Goal: Use online tool/utility: Utilize a website feature to perform a specific function

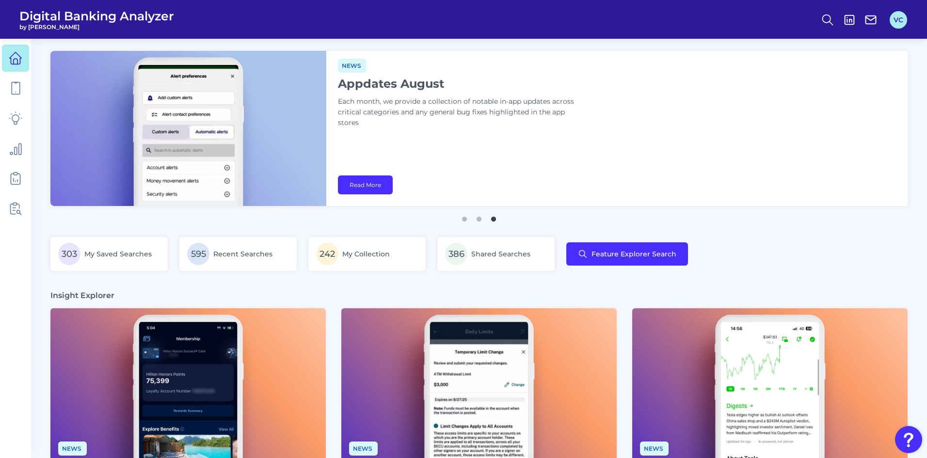
click at [904, 26] on button "VC" at bounding box center [898, 19] width 17 height 17
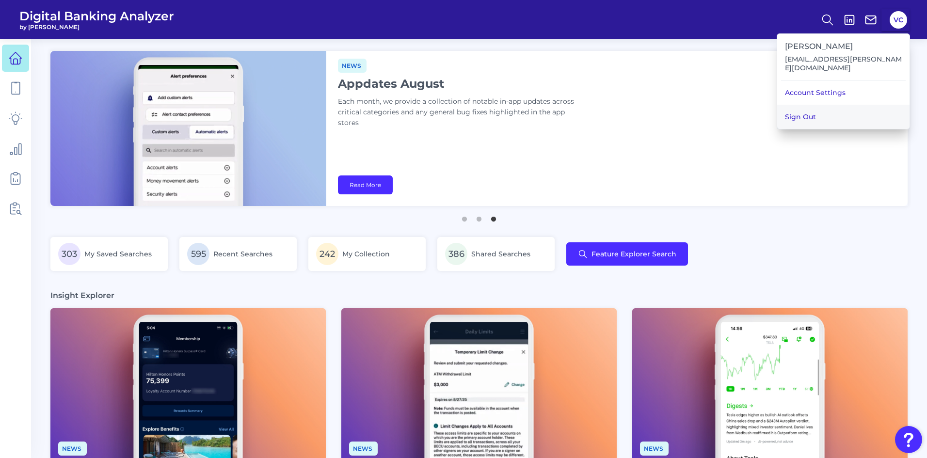
click at [837, 105] on button "Sign Out" at bounding box center [843, 117] width 132 height 24
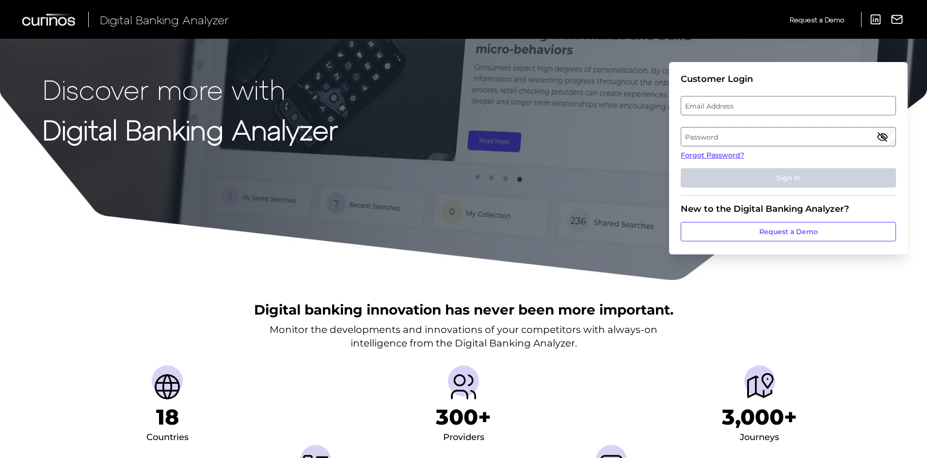
click at [779, 106] on label "Email Address" at bounding box center [788, 105] width 214 height 17
click at [779, 106] on input "email" at bounding box center [788, 105] width 215 height 19
click at [775, 108] on input "Email Address" at bounding box center [788, 105] width 215 height 19
type input "[EMAIL_ADDRESS][PERSON_NAME][DOMAIN_NAME]"
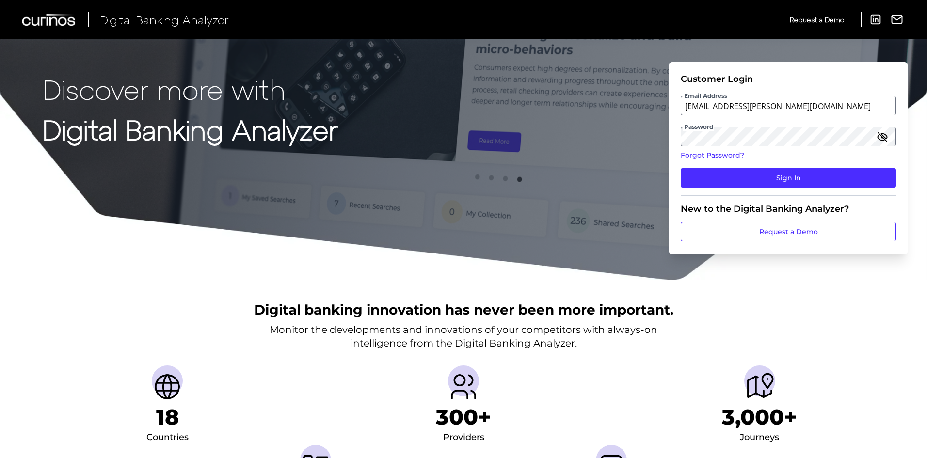
click at [884, 133] on icon "button" at bounding box center [883, 137] width 12 height 12
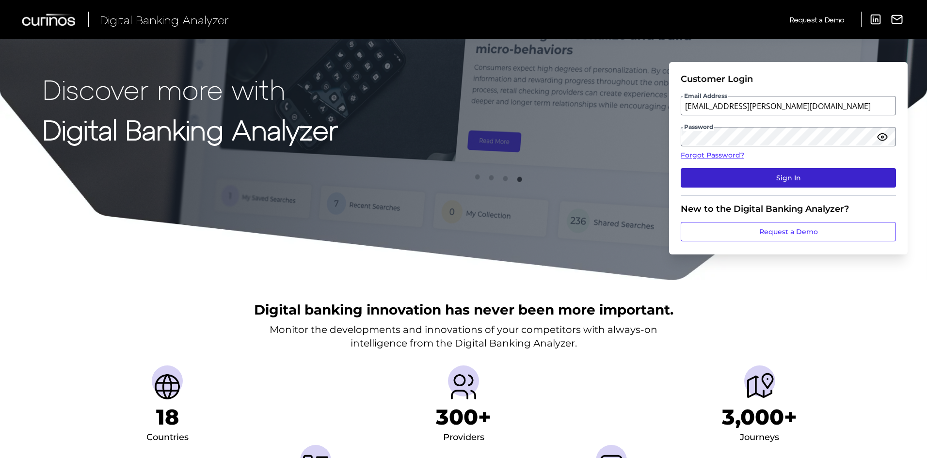
click at [781, 174] on button "Sign In" at bounding box center [788, 177] width 215 height 19
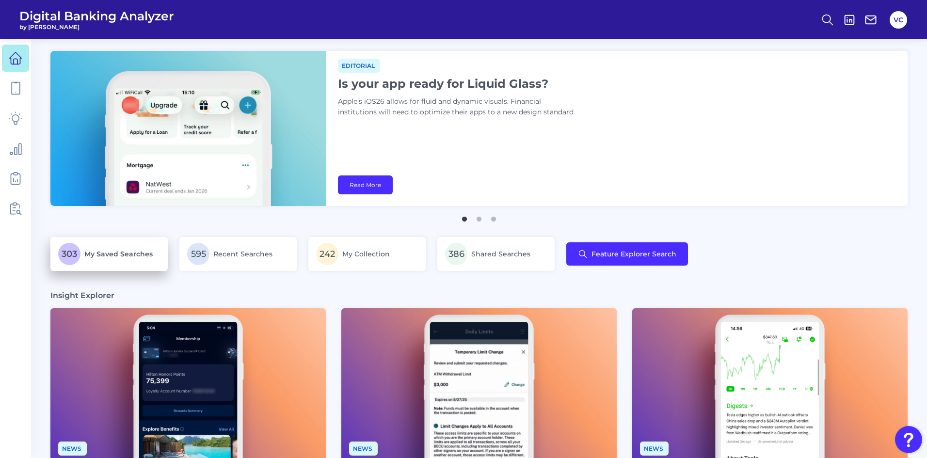
click at [112, 257] on span "My Saved Searches" at bounding box center [118, 254] width 68 height 9
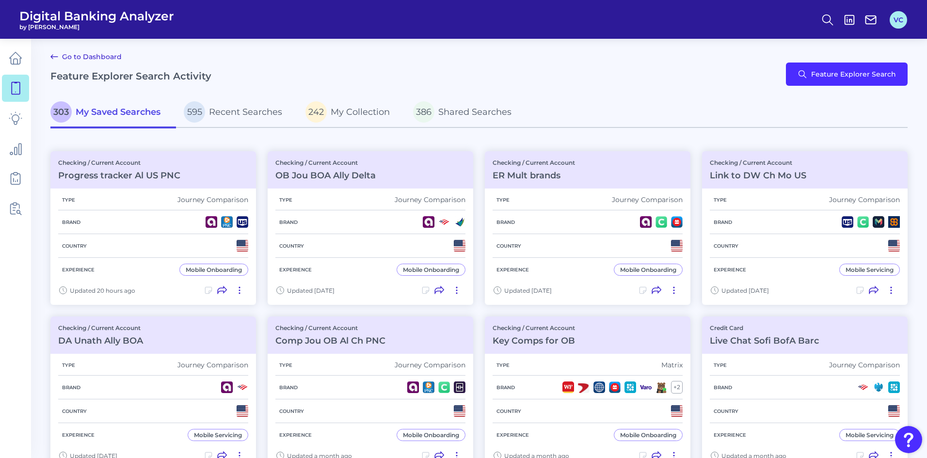
click at [900, 27] on button "VC" at bounding box center [898, 19] width 17 height 17
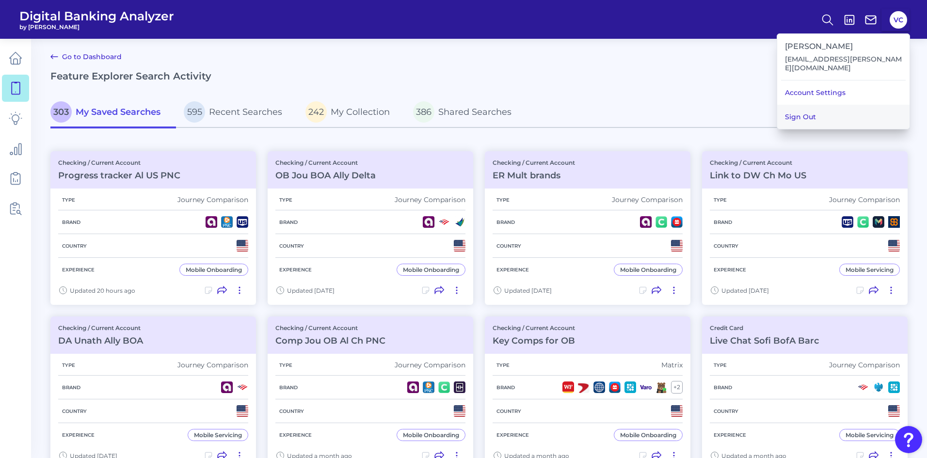
click at [822, 109] on button "Sign Out" at bounding box center [843, 117] width 132 height 24
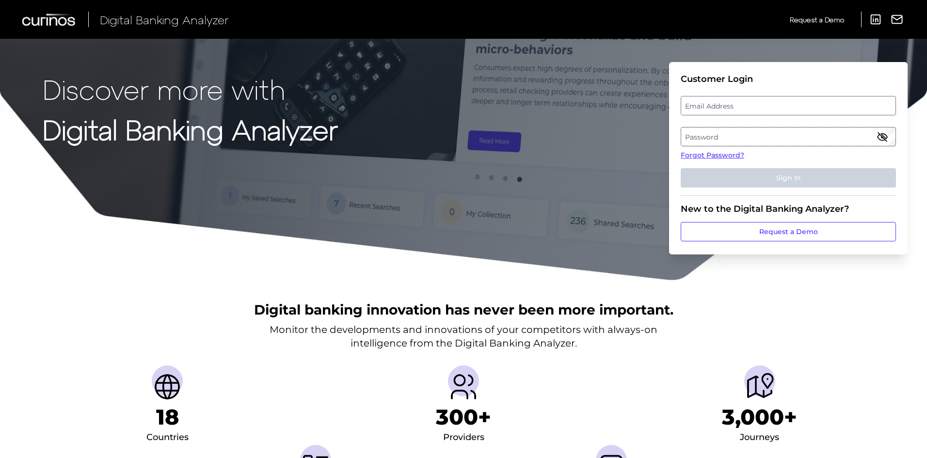
click at [735, 104] on label "Email Address" at bounding box center [788, 105] width 214 height 17
click at [735, 104] on input "email" at bounding box center [788, 105] width 215 height 19
click at [735, 104] on input "Email Address" at bounding box center [788, 105] width 215 height 19
type input "[EMAIL_ADDRESS][PERSON_NAME][DOMAIN_NAME]"
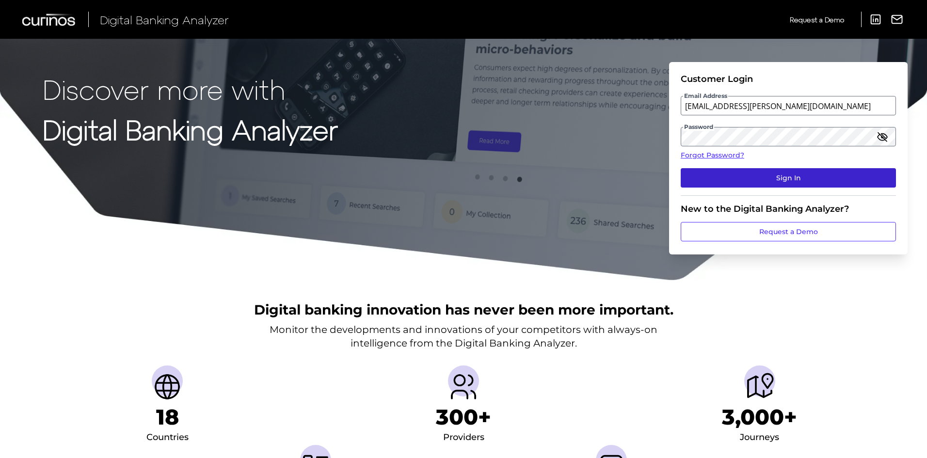
click at [797, 183] on button "Sign In" at bounding box center [788, 177] width 215 height 19
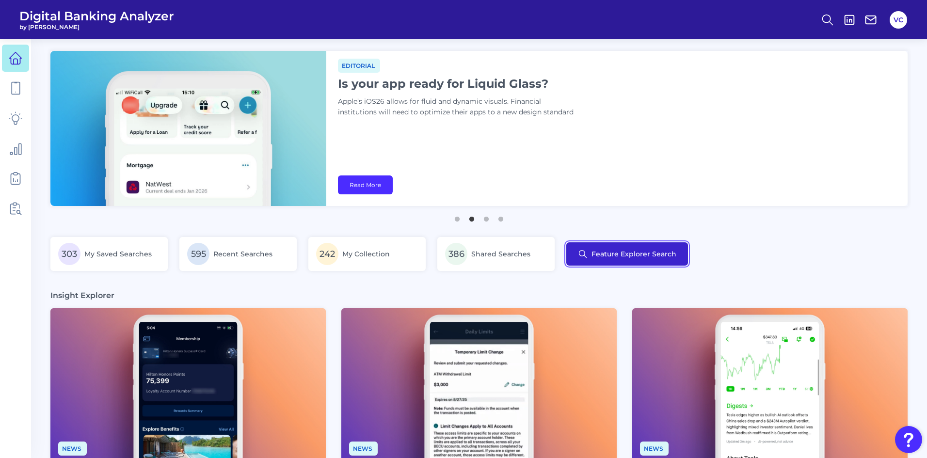
click at [629, 252] on button "Feature Explorer Search" at bounding box center [627, 253] width 122 height 23
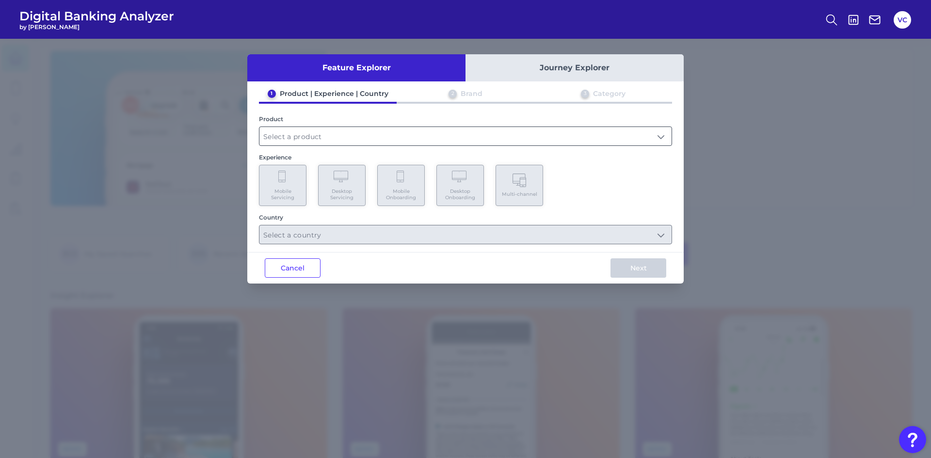
click at [318, 140] on input "text" at bounding box center [465, 136] width 412 height 18
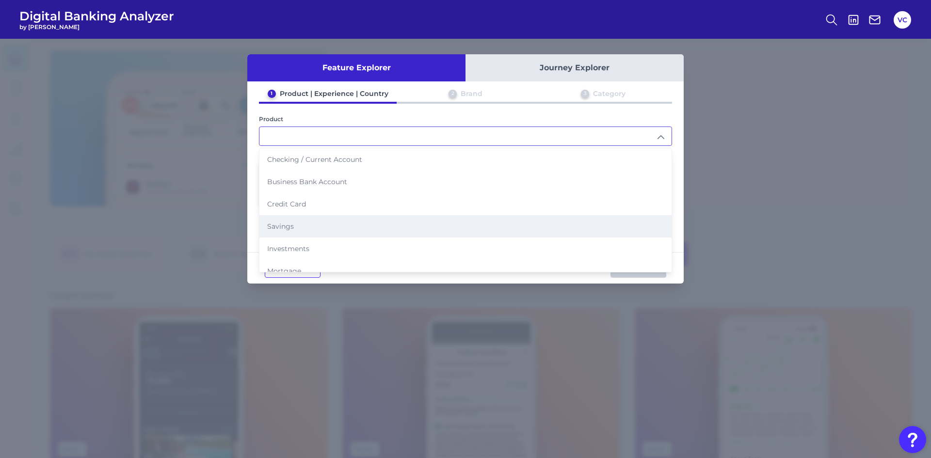
click at [292, 230] on span "Savings" at bounding box center [280, 226] width 27 height 9
type input "Savings"
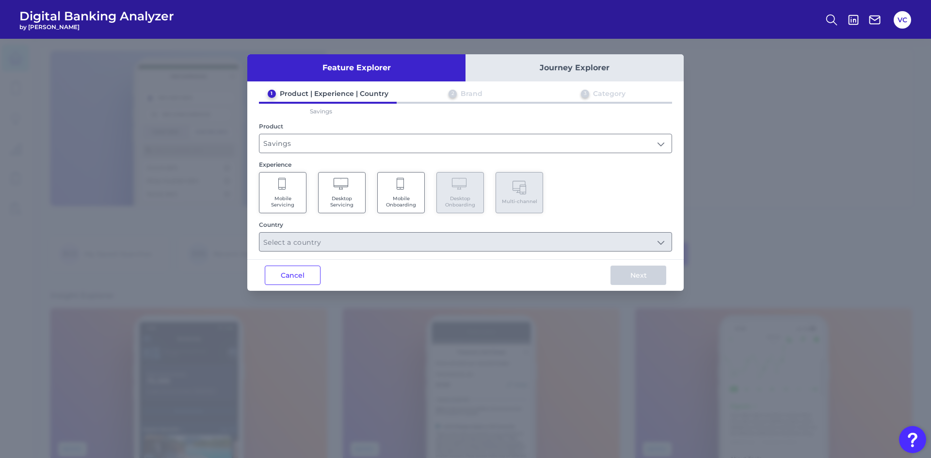
click at [392, 211] on Onboarding "Mobile Onboarding" at bounding box center [401, 192] width 48 height 41
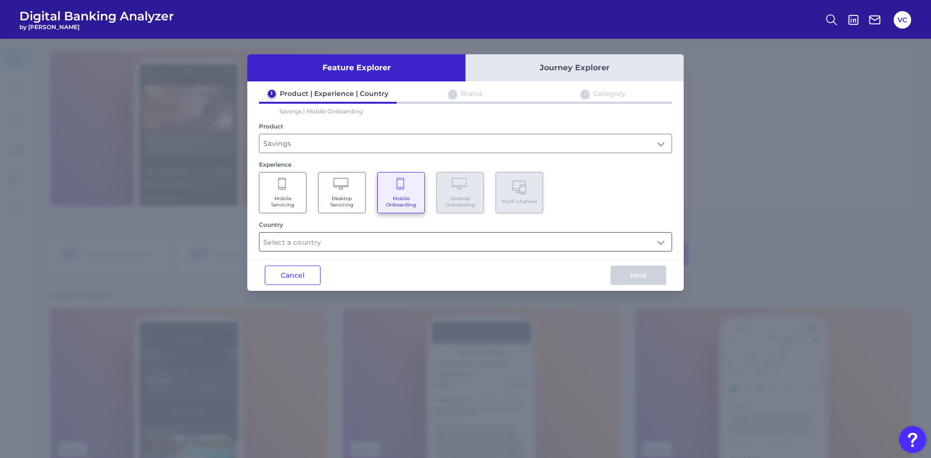
click at [351, 247] on input "text" at bounding box center [465, 242] width 412 height 18
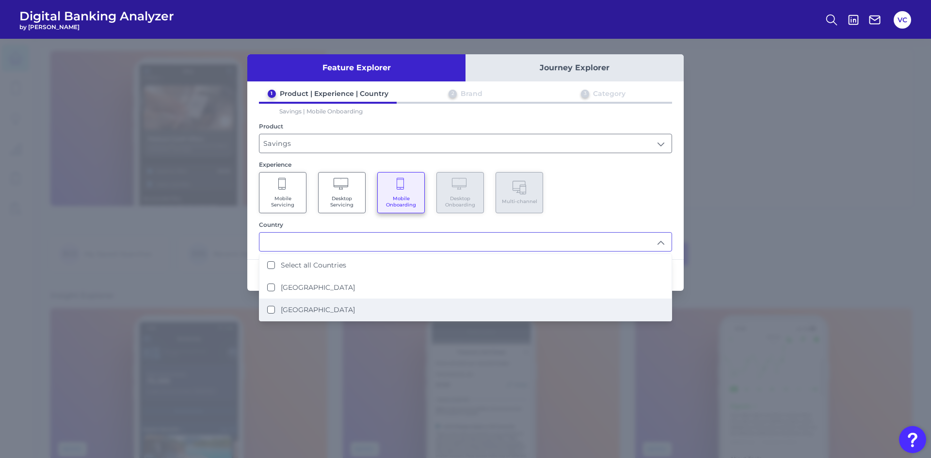
click at [306, 305] on label "[GEOGRAPHIC_DATA]" at bounding box center [318, 309] width 74 height 9
type input "[GEOGRAPHIC_DATA]"
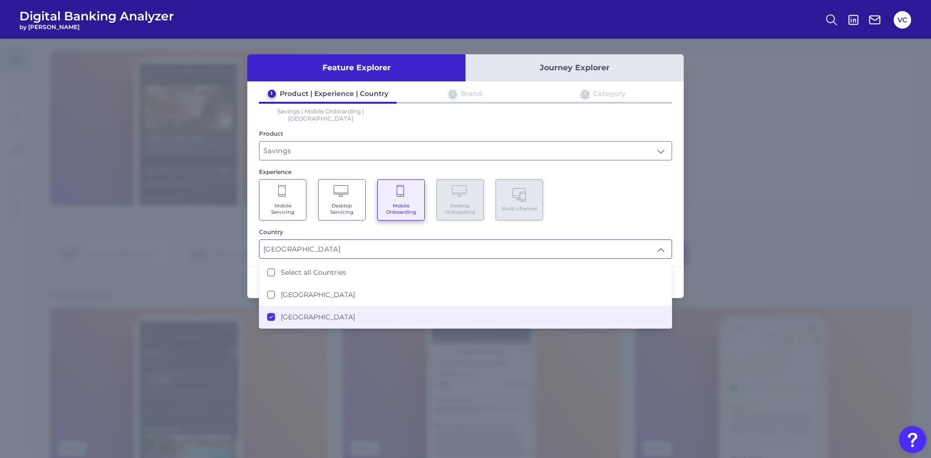
click at [669, 228] on div "Country" at bounding box center [465, 231] width 413 height 7
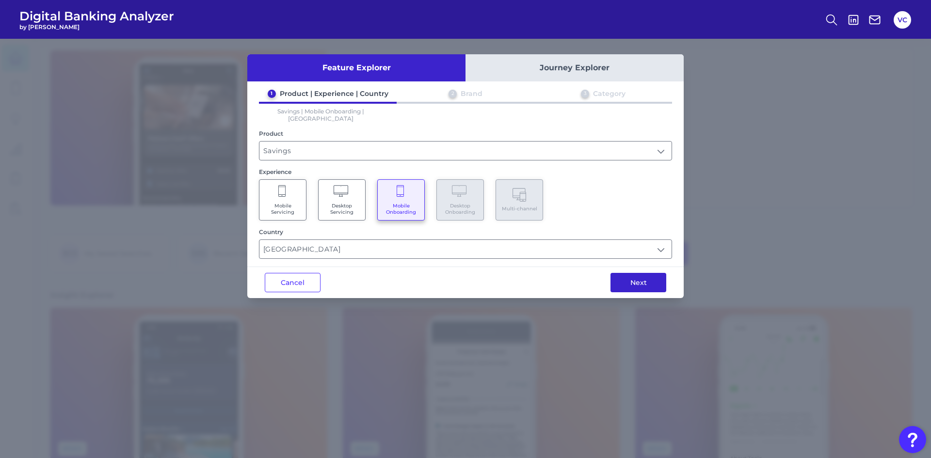
click at [638, 283] on button "Next" at bounding box center [638, 282] width 56 height 19
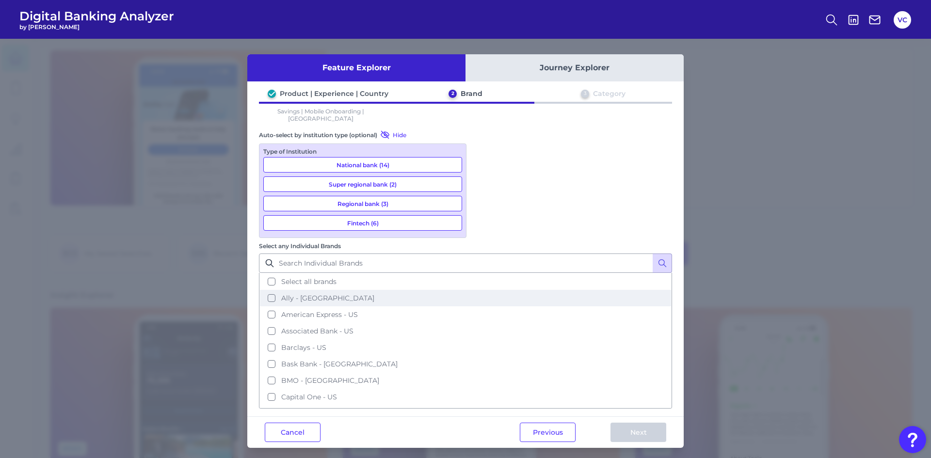
click at [482, 290] on button "Ally - [GEOGRAPHIC_DATA]" at bounding box center [465, 298] width 411 height 16
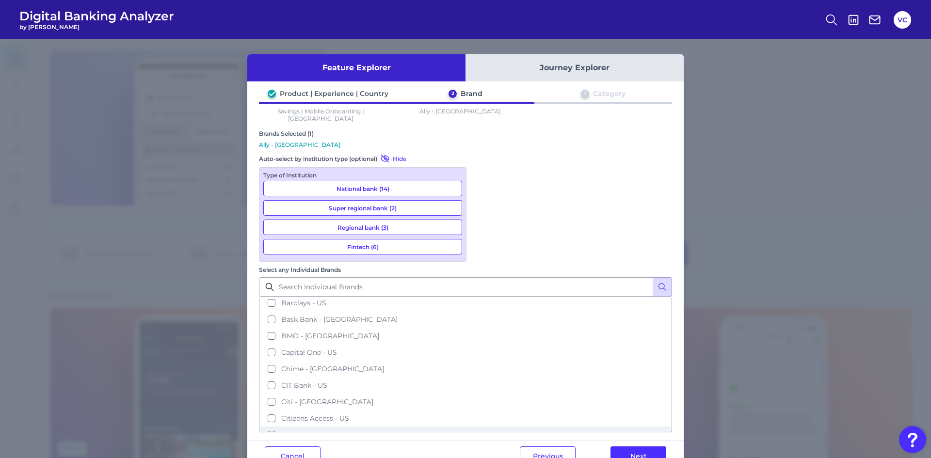
scroll to position [0, 0]
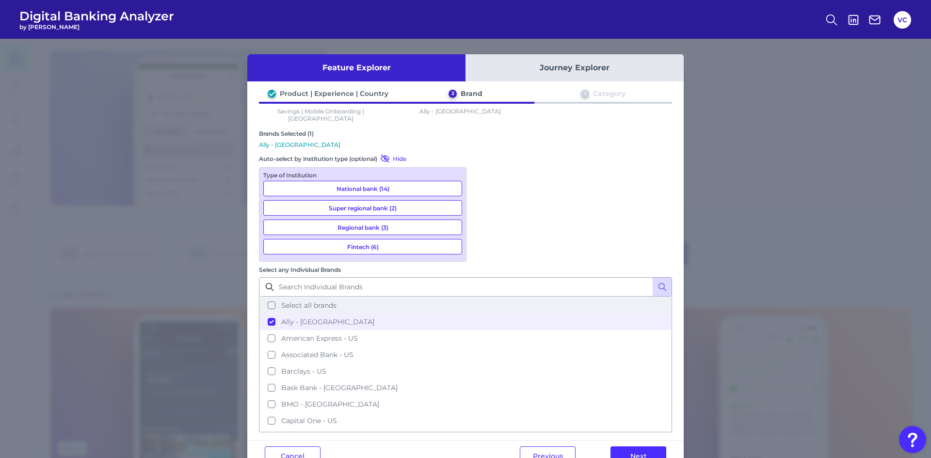
click at [483, 297] on button "Select all brands" at bounding box center [465, 305] width 411 height 16
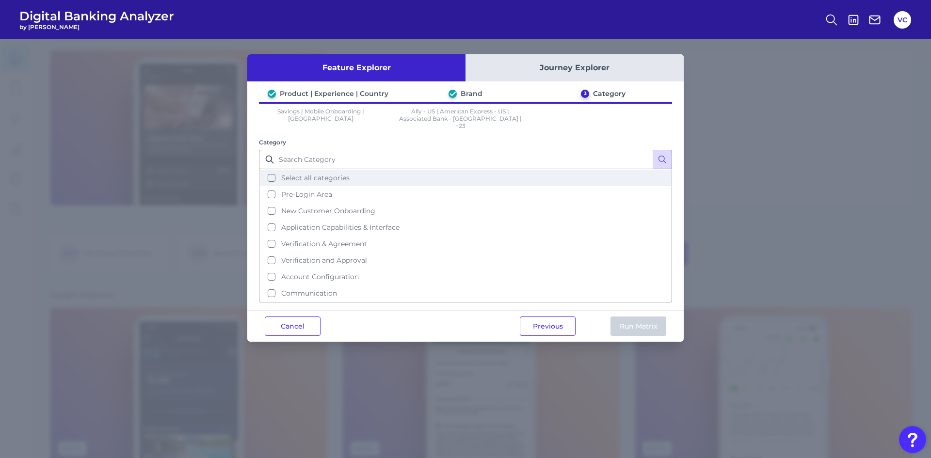
click at [272, 172] on button "Select all categories" at bounding box center [465, 178] width 411 height 16
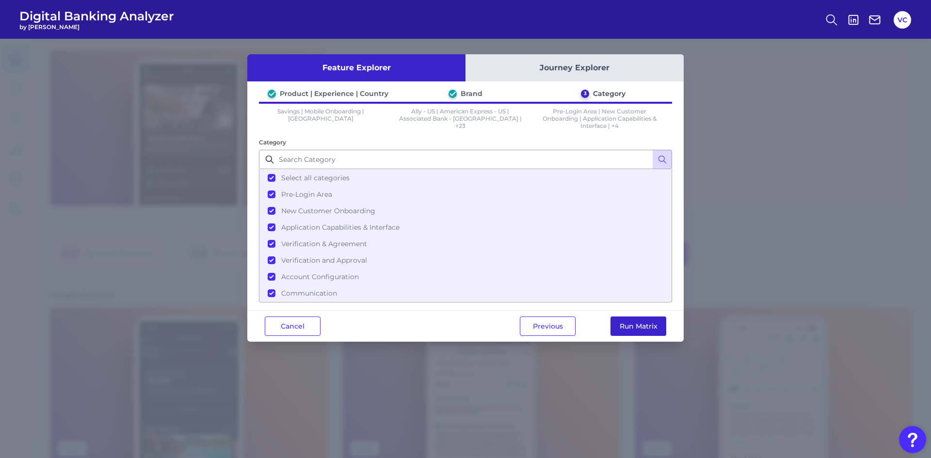
click at [632, 330] on button "Run Matrix" at bounding box center [638, 326] width 56 height 19
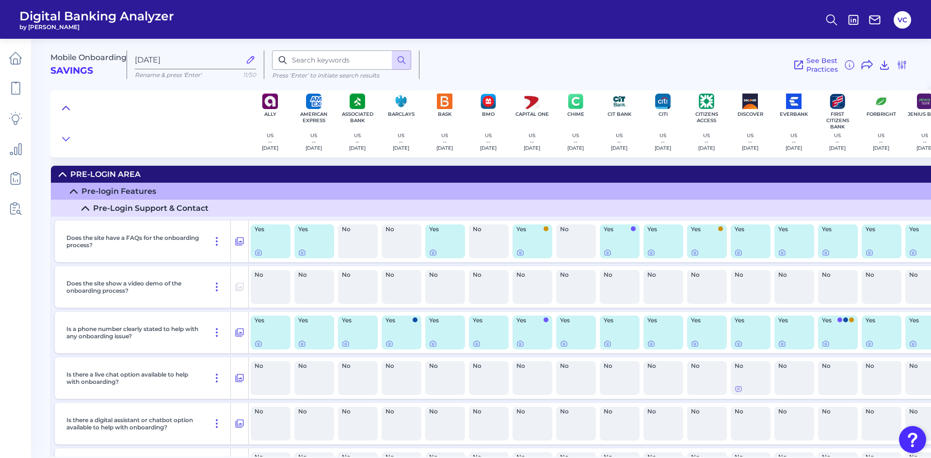
click at [67, 107] on icon at bounding box center [66, 108] width 8 height 10
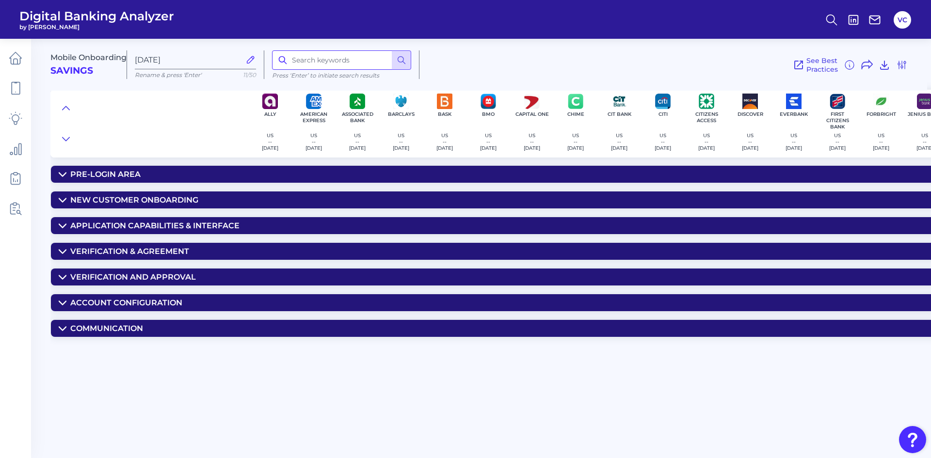
click at [327, 60] on input at bounding box center [341, 59] width 139 height 19
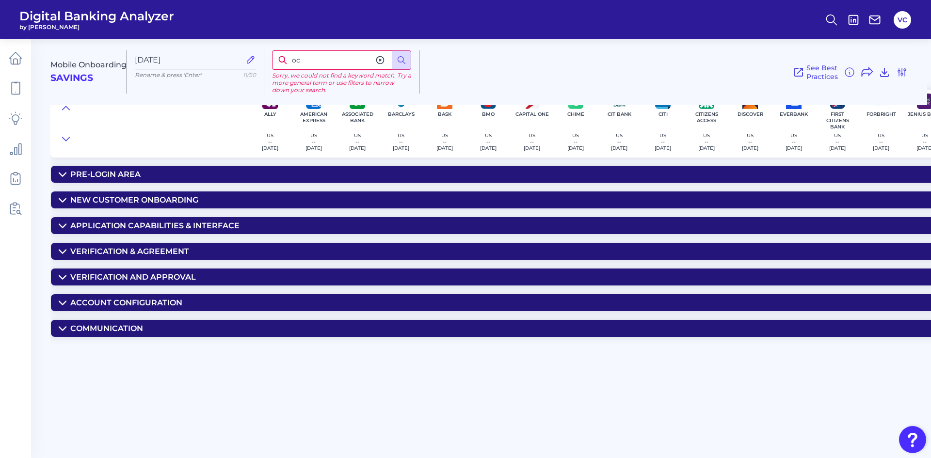
type input "o"
click at [398, 64] on icon at bounding box center [402, 60] width 10 height 10
click at [340, 58] on input "employment" at bounding box center [341, 59] width 139 height 19
type input "employ"
click at [383, 63] on icon at bounding box center [380, 60] width 7 height 7
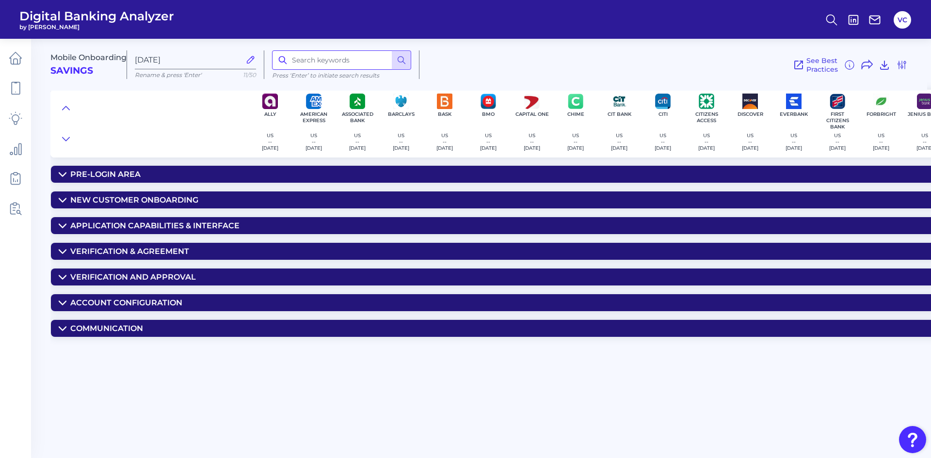
click at [338, 64] on input at bounding box center [341, 59] width 139 height 19
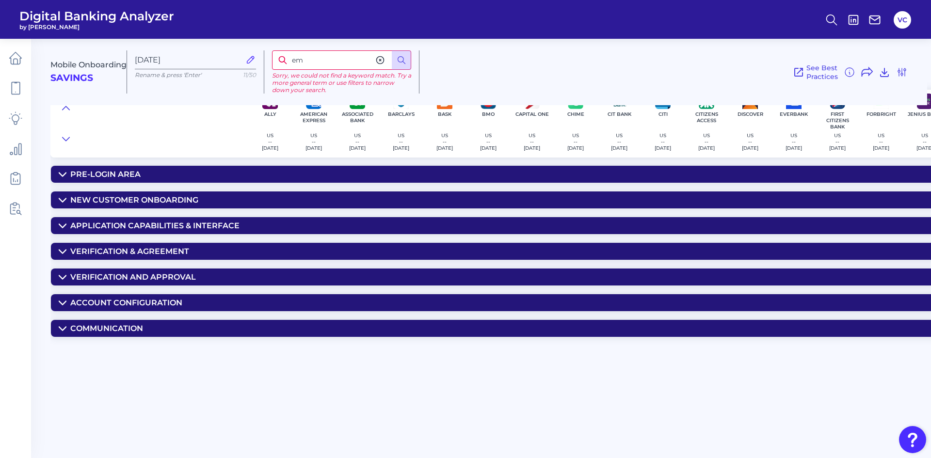
type input "e"
click at [456, 67] on div "See Best Practices Filters Clear all filters Experience Reset Mobile Servicing …" at bounding box center [663, 71] width 488 height 43
click at [333, 63] on input at bounding box center [341, 59] width 139 height 19
type input "activity"
click at [403, 62] on circle at bounding box center [401, 60] width 6 height 6
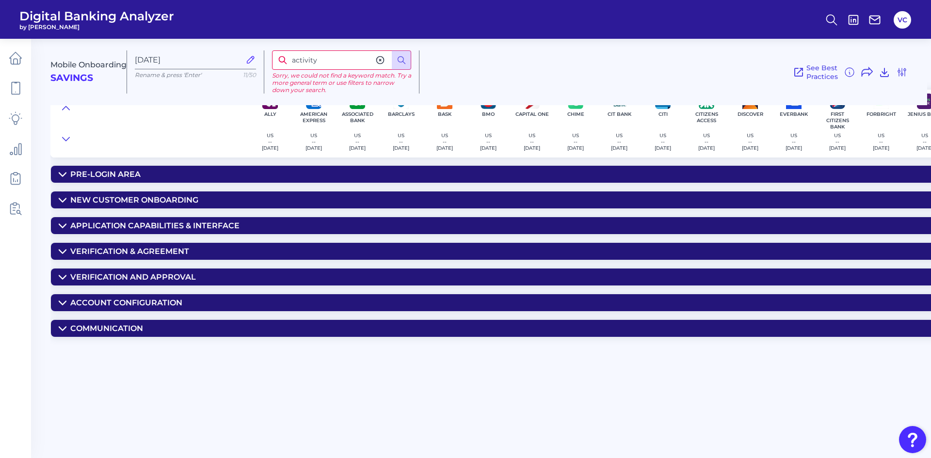
click at [381, 62] on icon at bounding box center [380, 60] width 10 height 10
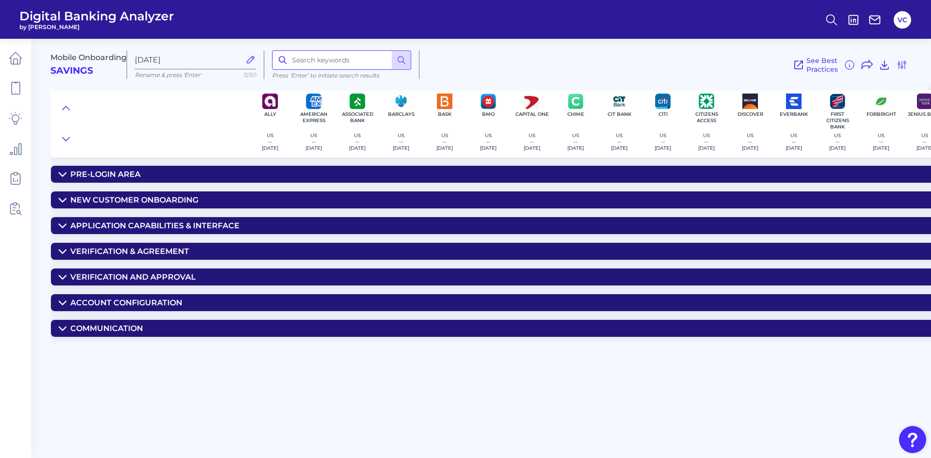
click at [360, 64] on input at bounding box center [341, 59] width 139 height 19
type input "activity"
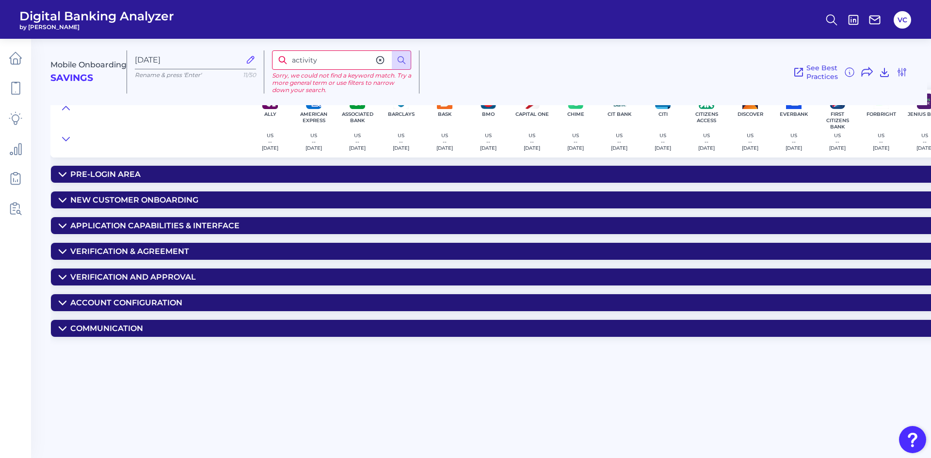
click at [379, 60] on icon at bounding box center [380, 60] width 10 height 10
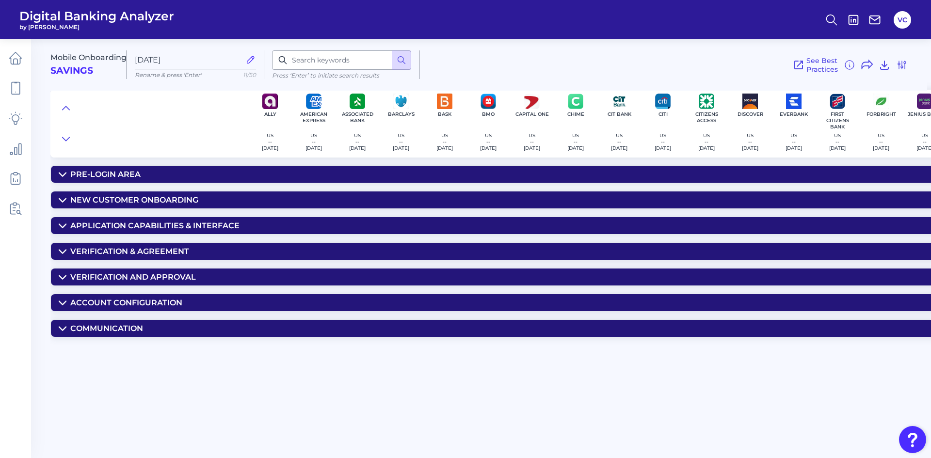
click at [108, 173] on div "Pre-Login Area" at bounding box center [105, 174] width 70 height 9
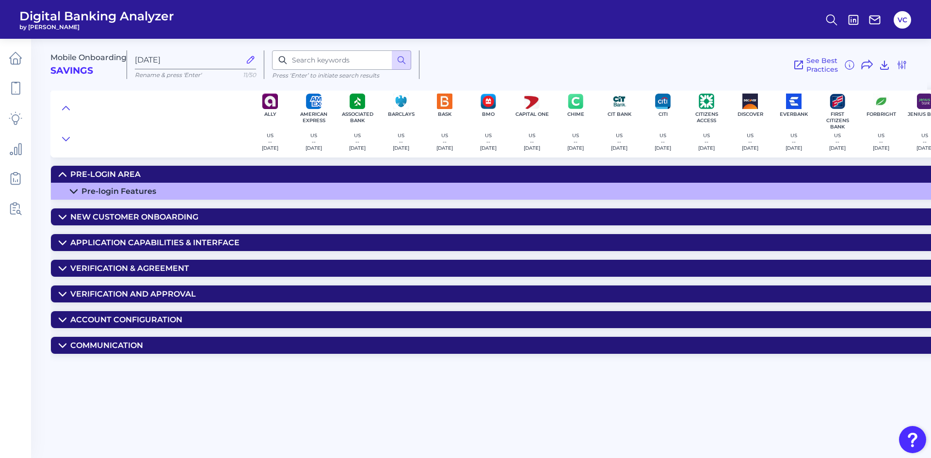
click at [113, 189] on div "Pre-login Features" at bounding box center [118, 191] width 75 height 9
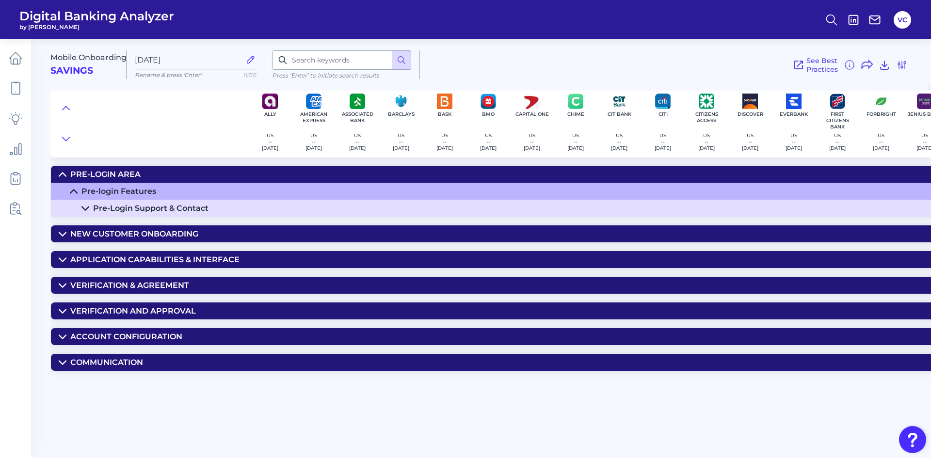
click at [128, 205] on div "Pre-Login Support & Contact" at bounding box center [150, 208] width 115 height 9
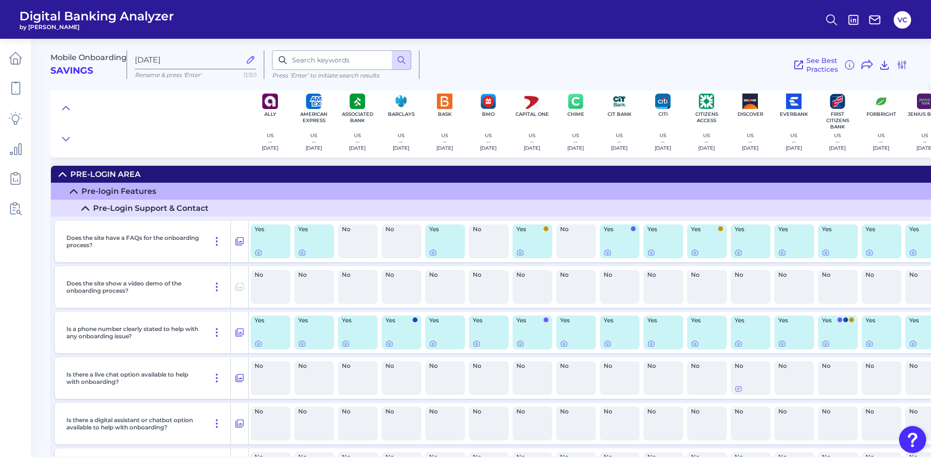
click at [127, 195] on div "Pre-login Features" at bounding box center [118, 191] width 75 height 9
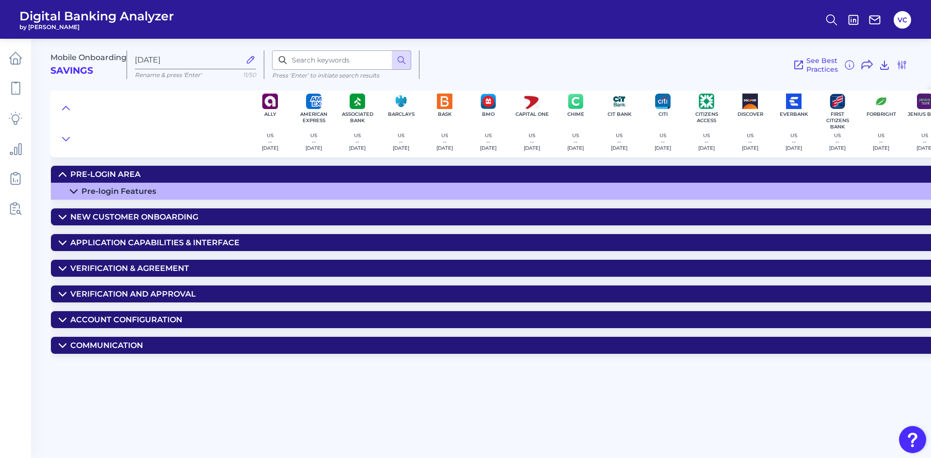
click at [126, 175] on div "Pre-Login Area" at bounding box center [105, 174] width 70 height 9
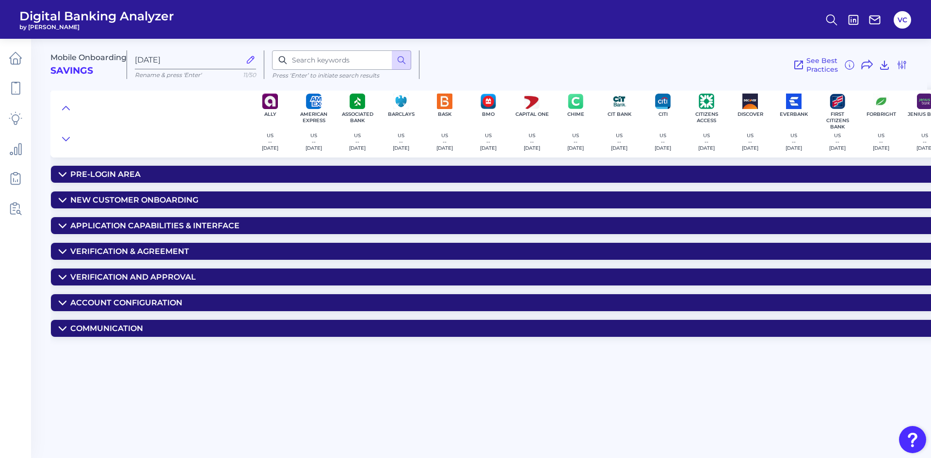
click at [125, 199] on div "New Customer Onboarding" at bounding box center [134, 199] width 128 height 9
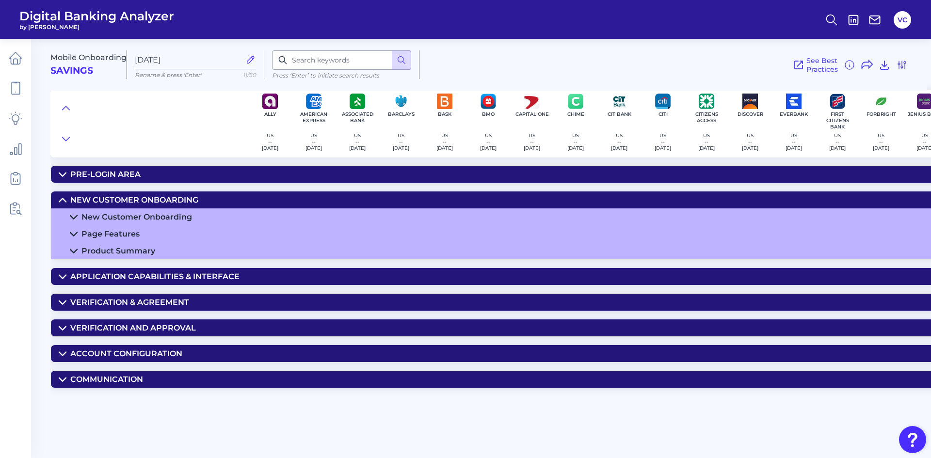
click at [132, 213] on div "New Customer Onboarding" at bounding box center [136, 216] width 111 height 9
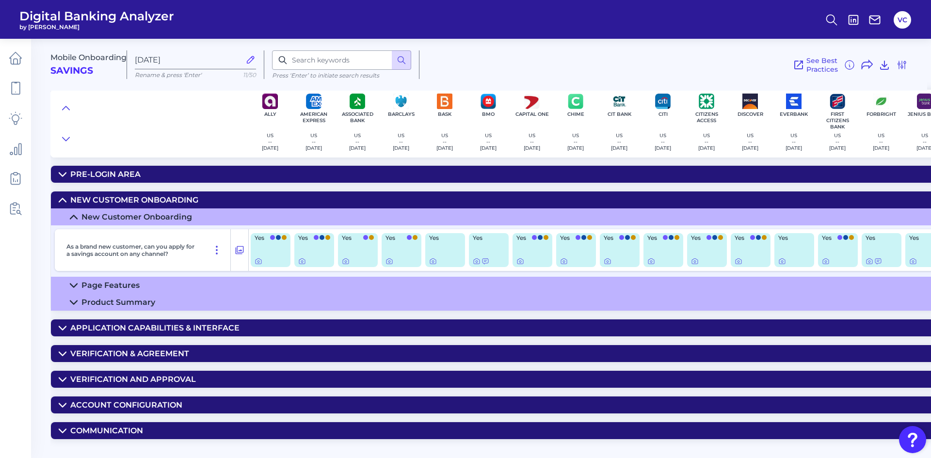
click at [132, 213] on div "New Customer Onboarding" at bounding box center [136, 216] width 111 height 9
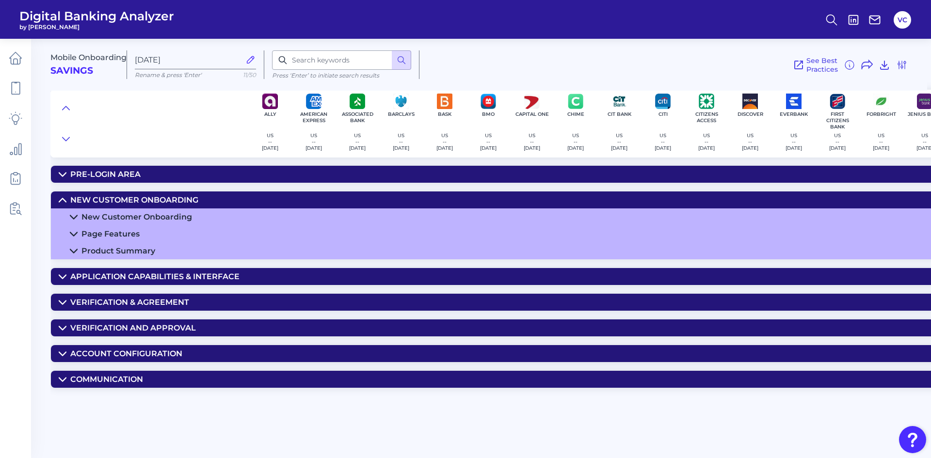
click at [123, 232] on div "Page Features" at bounding box center [110, 233] width 58 height 9
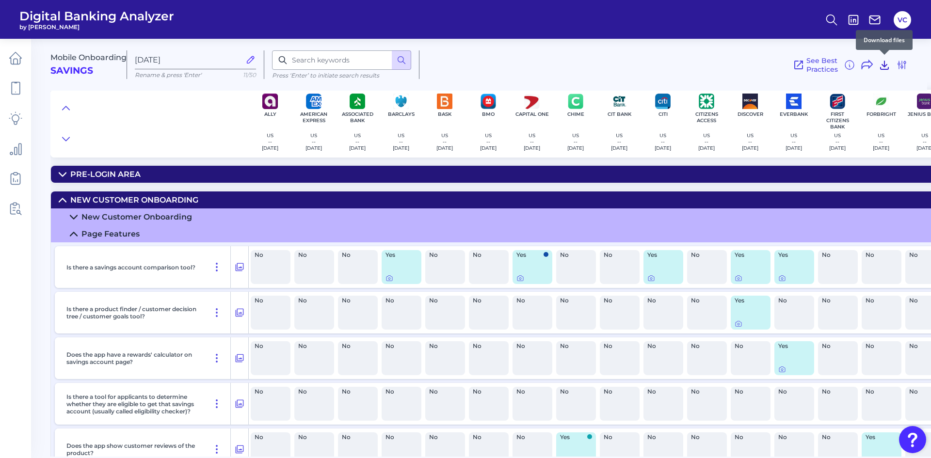
click at [883, 66] on icon at bounding box center [885, 65] width 12 height 12
click at [8, 59] on link at bounding box center [15, 58] width 27 height 27
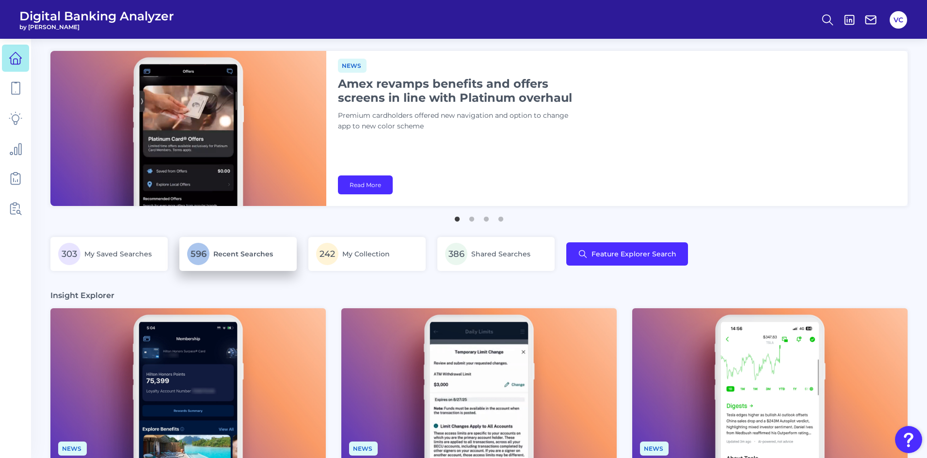
click at [264, 257] on span "Recent Searches" at bounding box center [243, 254] width 60 height 9
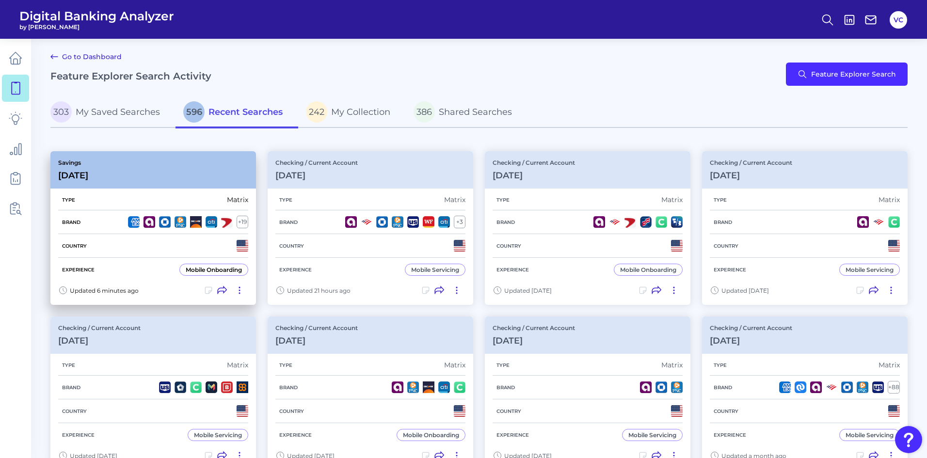
click at [162, 247] on div "Country" at bounding box center [153, 246] width 190 height 24
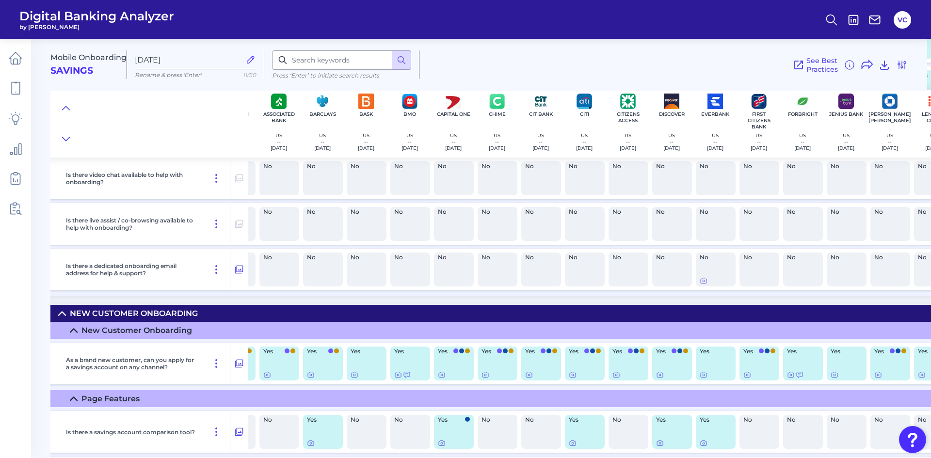
scroll to position [291, 79]
click at [570, 375] on icon at bounding box center [572, 375] width 8 height 8
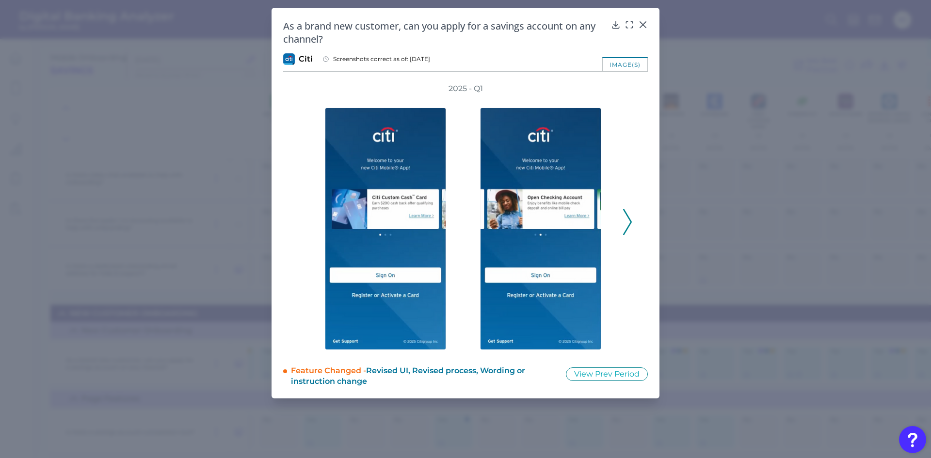
click at [631, 223] on polyline at bounding box center [627, 221] width 7 height 25
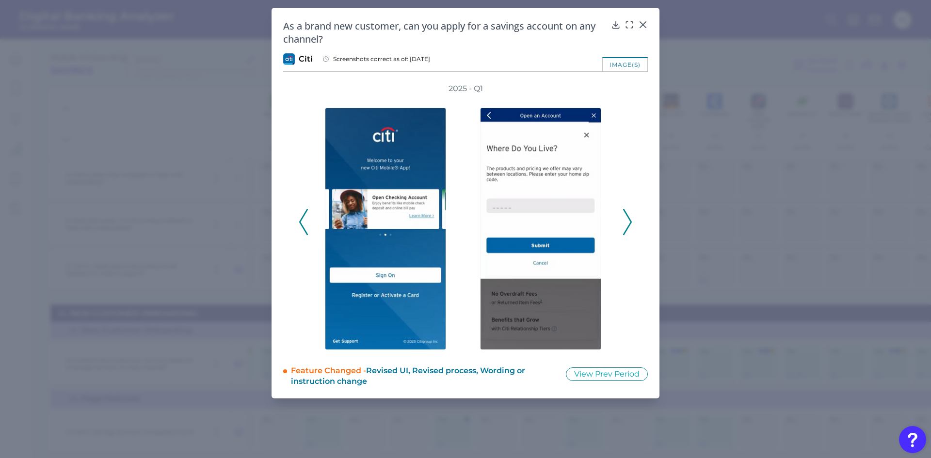
click at [631, 223] on polyline at bounding box center [627, 221] width 7 height 25
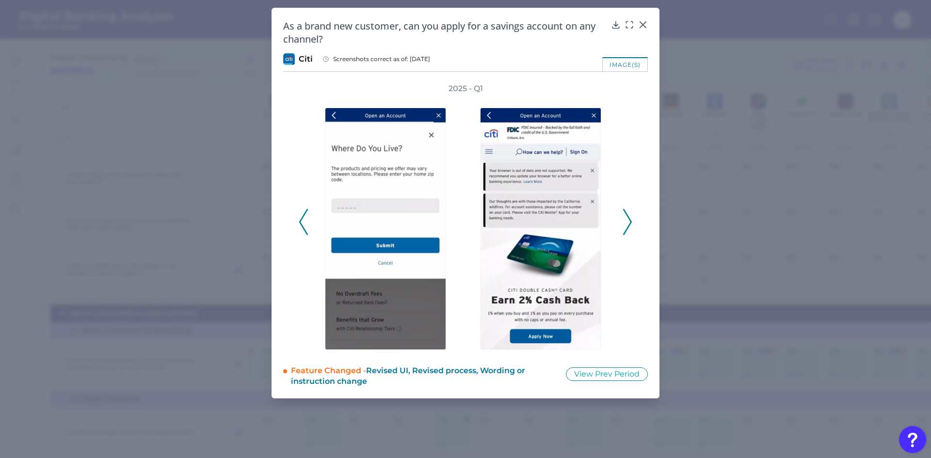
click at [631, 223] on polyline at bounding box center [627, 221] width 7 height 25
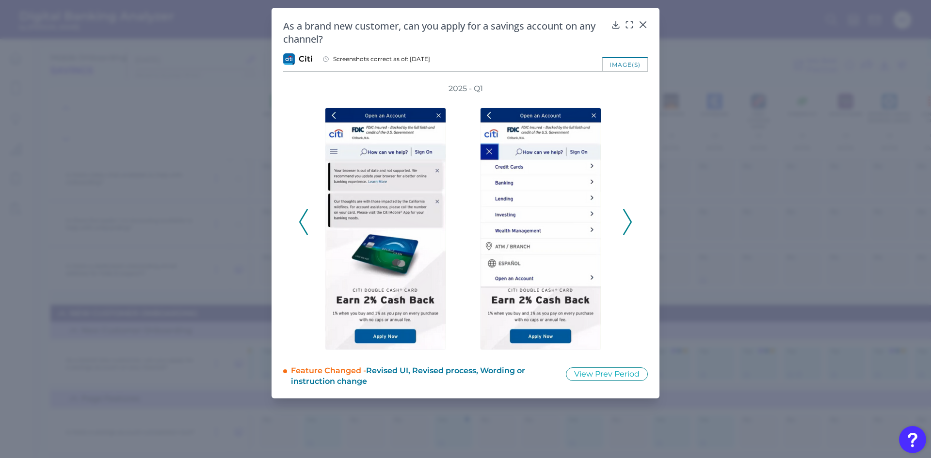
click at [631, 223] on polyline at bounding box center [627, 221] width 7 height 25
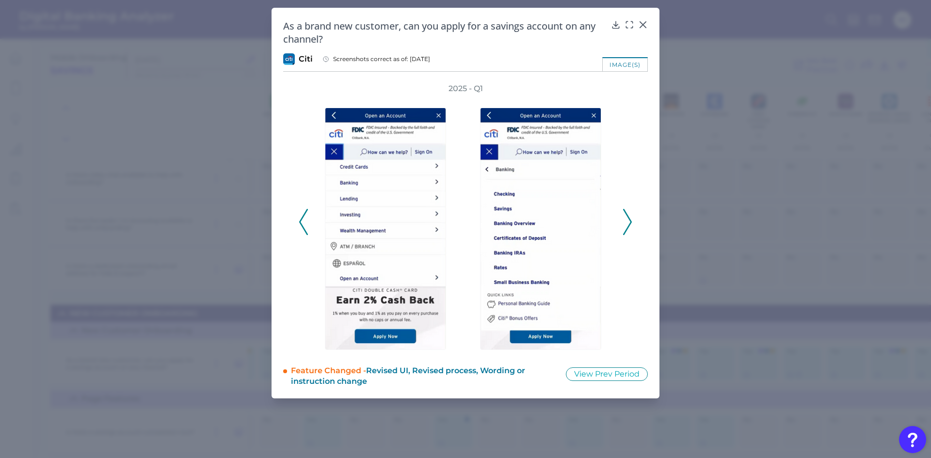
click at [631, 224] on icon at bounding box center [627, 222] width 9 height 26
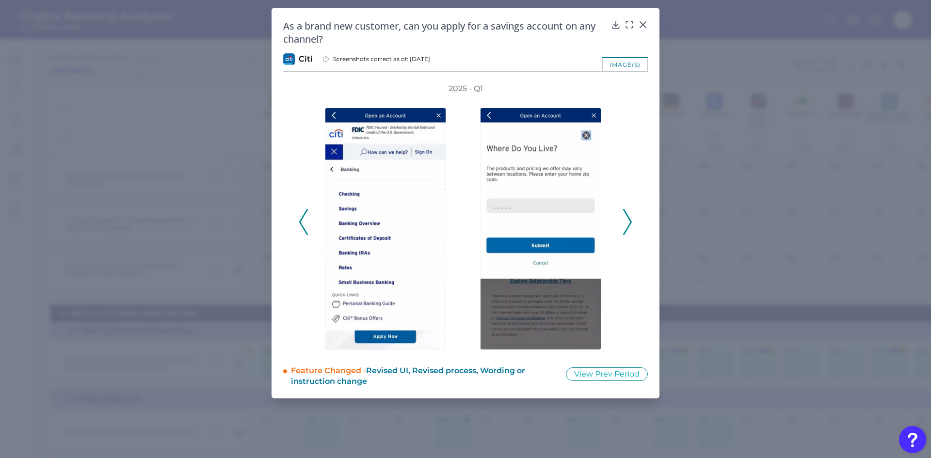
click at [631, 224] on icon at bounding box center [627, 222] width 9 height 26
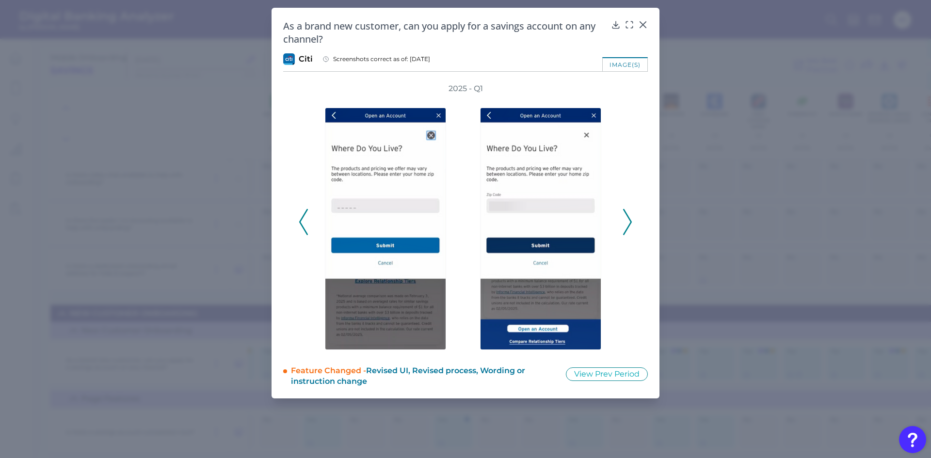
click at [631, 224] on icon at bounding box center [627, 222] width 9 height 26
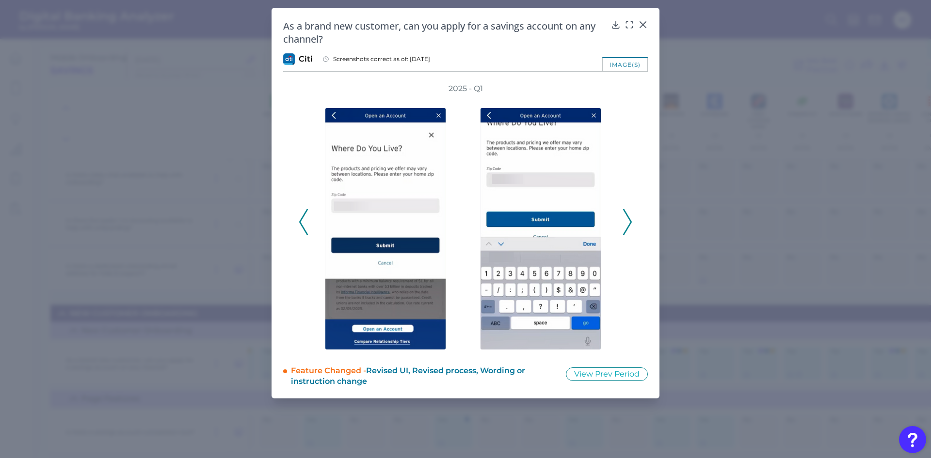
click at [631, 224] on icon at bounding box center [627, 222] width 9 height 26
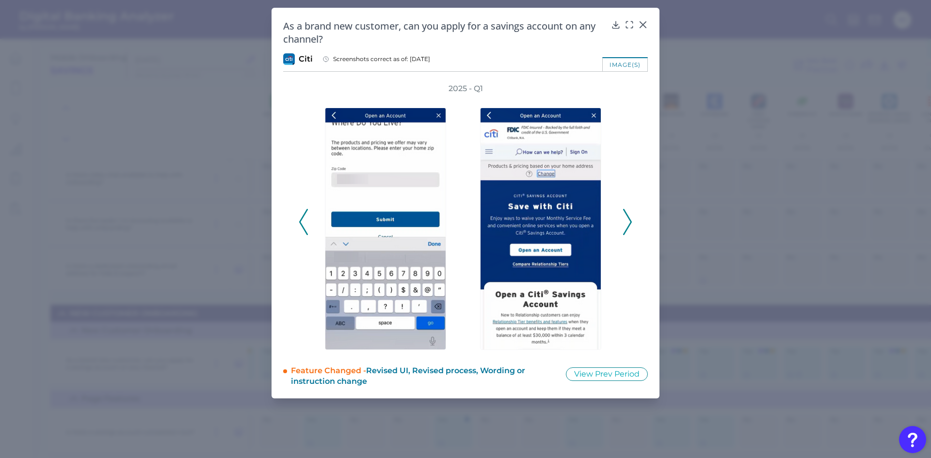
click at [631, 224] on icon at bounding box center [627, 222] width 9 height 26
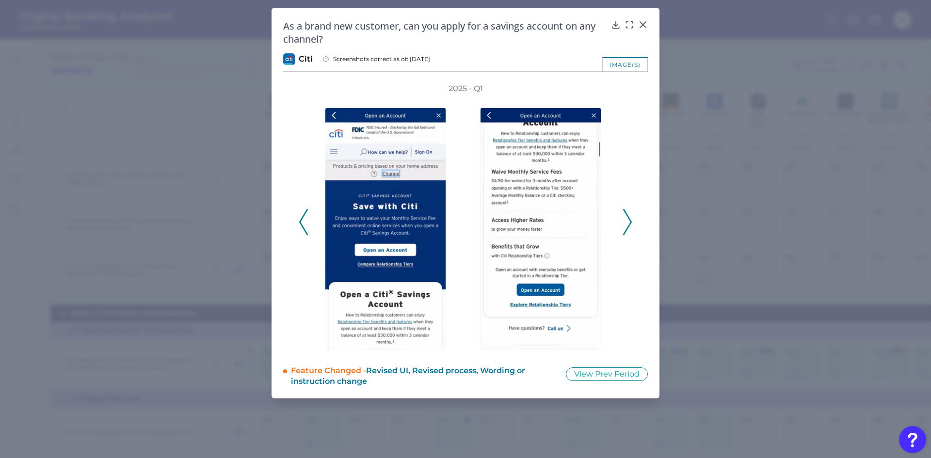
click at [631, 224] on icon at bounding box center [627, 222] width 9 height 26
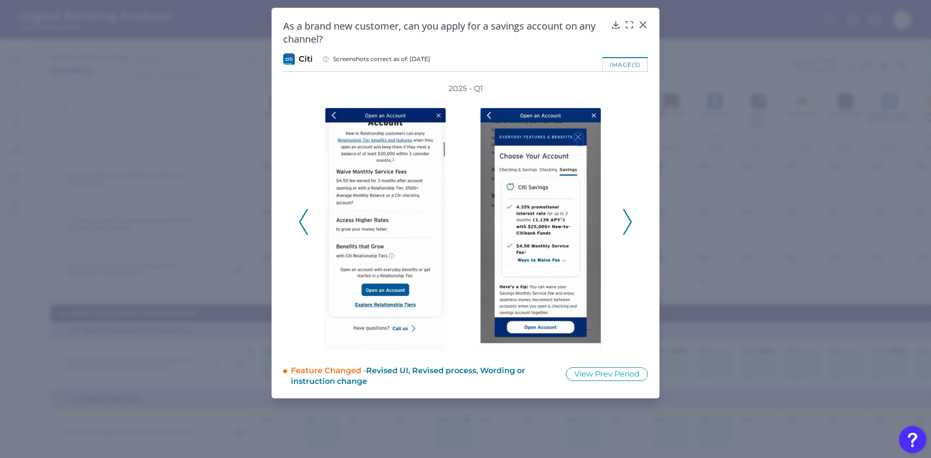
click at [631, 224] on icon at bounding box center [627, 222] width 9 height 26
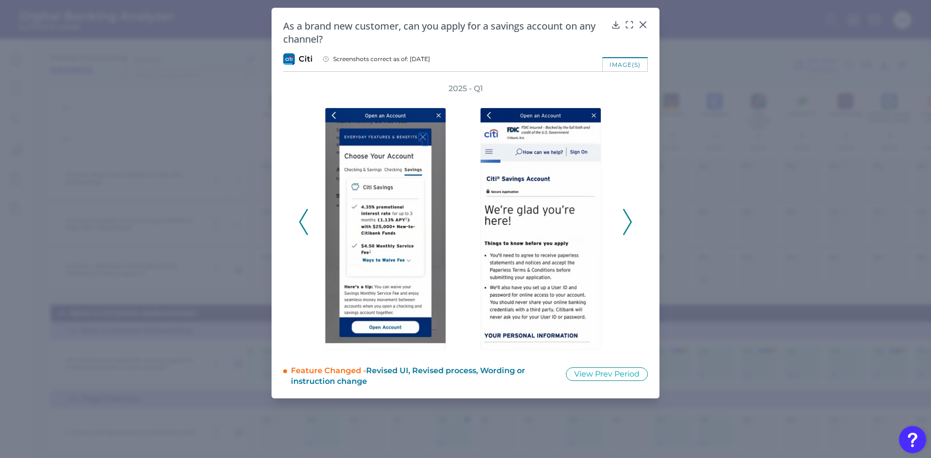
click at [629, 218] on polyline at bounding box center [627, 221] width 7 height 25
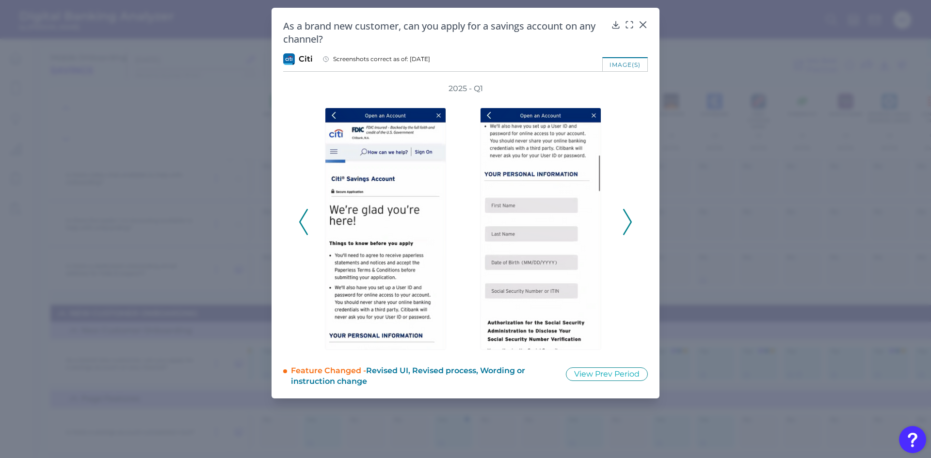
click at [629, 218] on polyline at bounding box center [627, 221] width 7 height 25
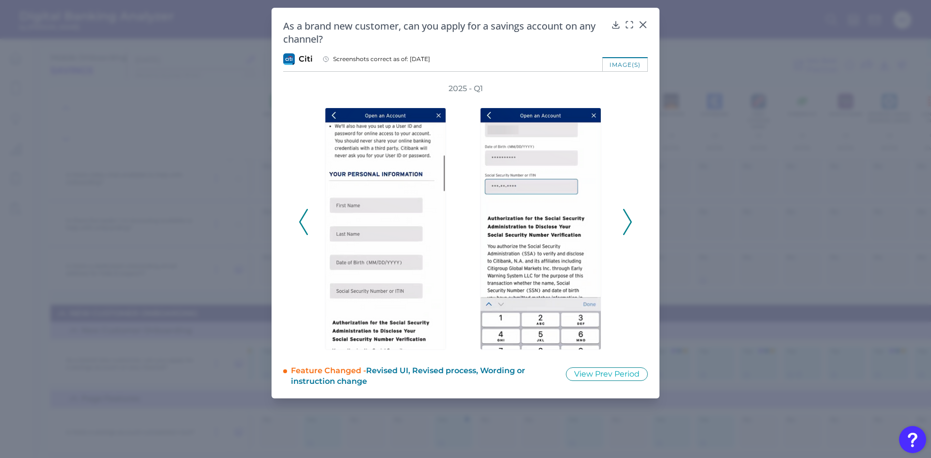
click at [629, 218] on polyline at bounding box center [627, 221] width 7 height 25
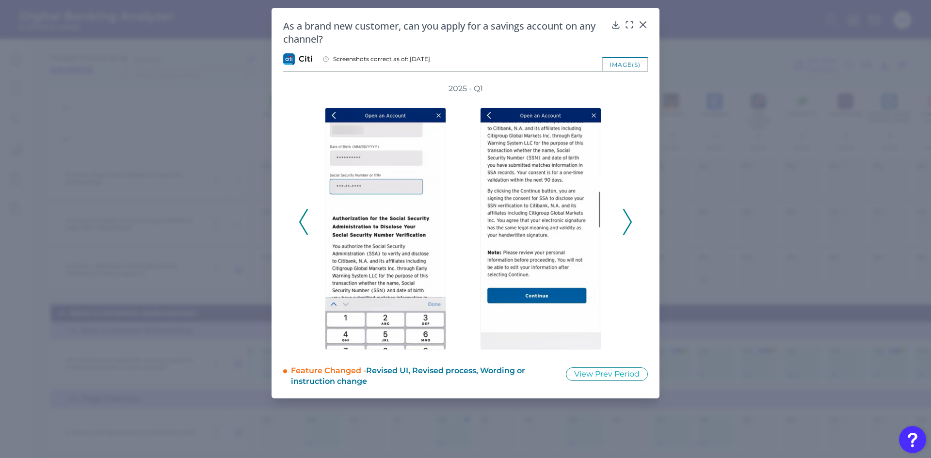
click at [629, 218] on polyline at bounding box center [627, 221] width 7 height 25
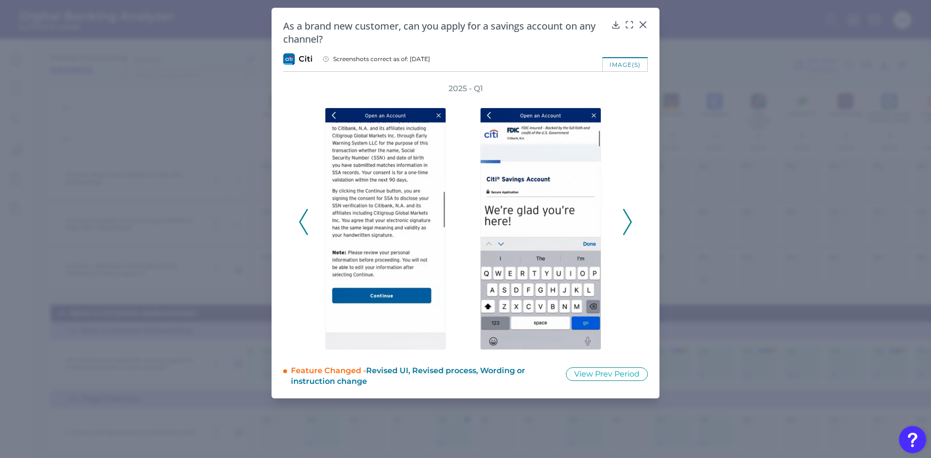
click at [629, 218] on polyline at bounding box center [627, 221] width 7 height 25
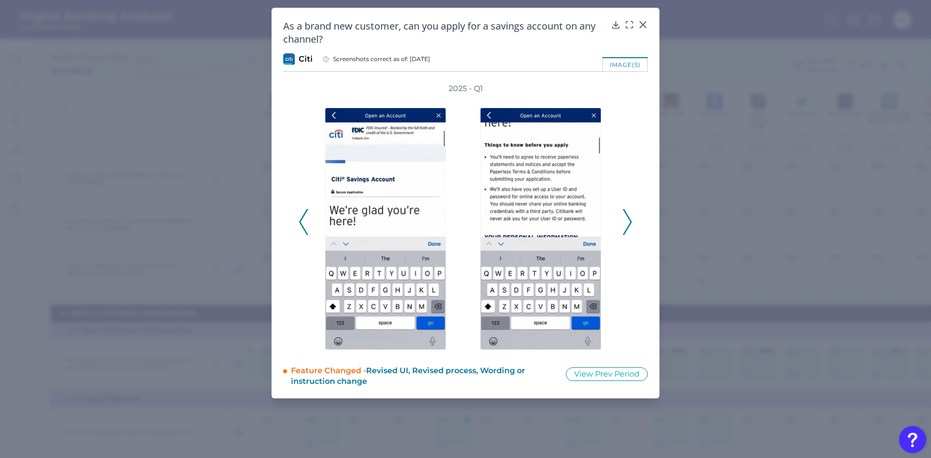
click at [629, 218] on polyline at bounding box center [627, 221] width 7 height 25
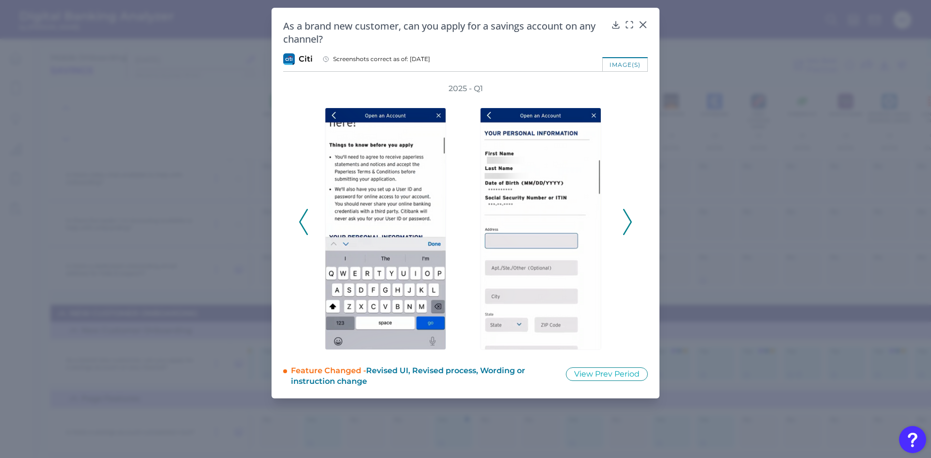
click at [629, 218] on polyline at bounding box center [627, 221] width 7 height 25
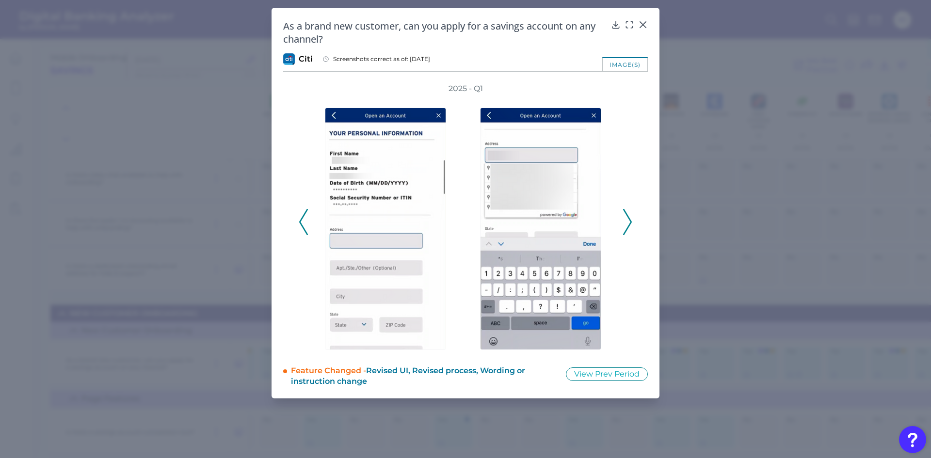
click at [629, 218] on polyline at bounding box center [627, 221] width 7 height 25
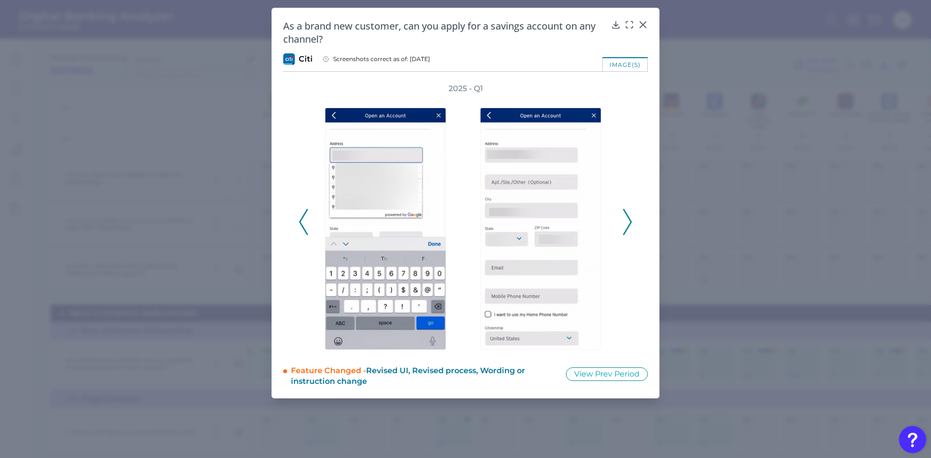
click at [629, 218] on polyline at bounding box center [627, 221] width 7 height 25
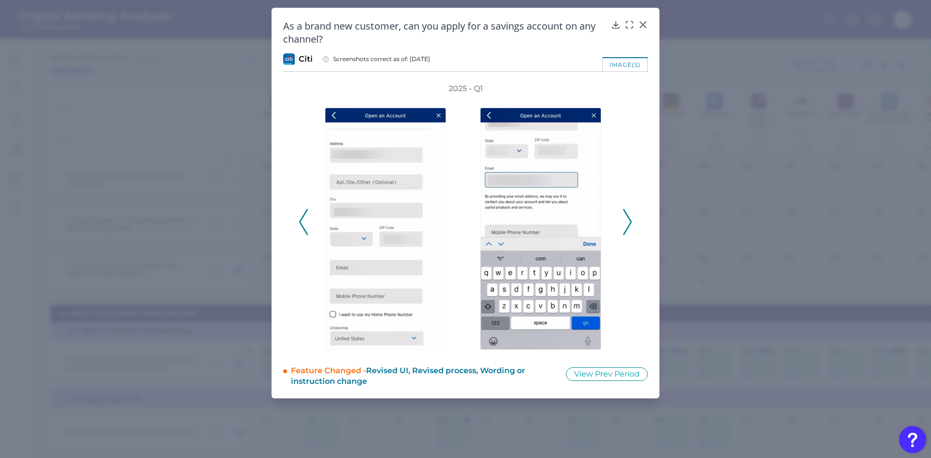
click at [629, 218] on polyline at bounding box center [627, 221] width 7 height 25
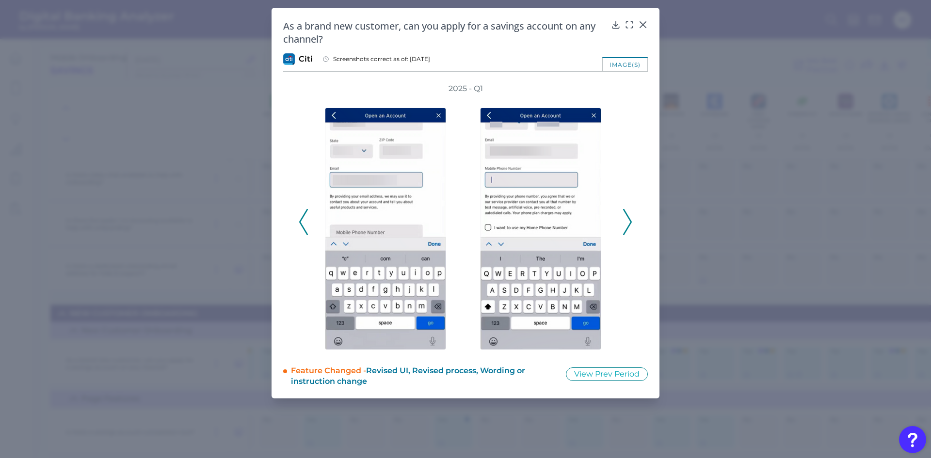
click at [629, 218] on polyline at bounding box center [627, 221] width 7 height 25
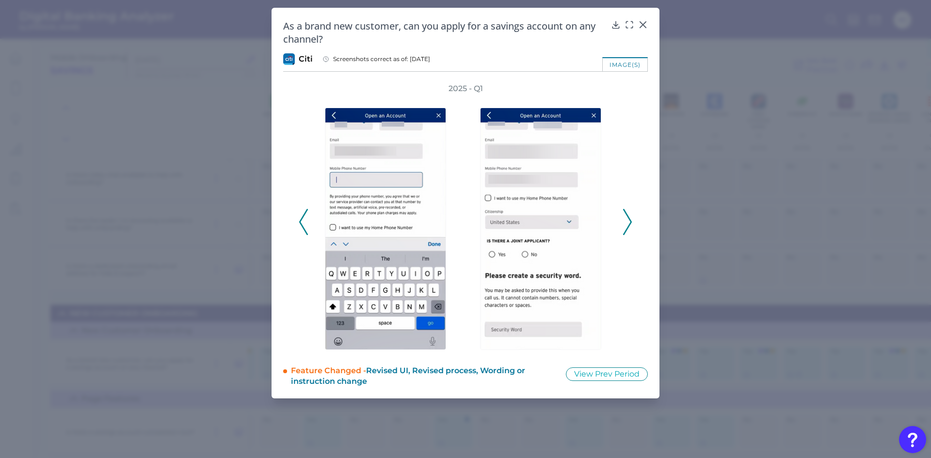
click at [629, 218] on polyline at bounding box center [627, 221] width 7 height 25
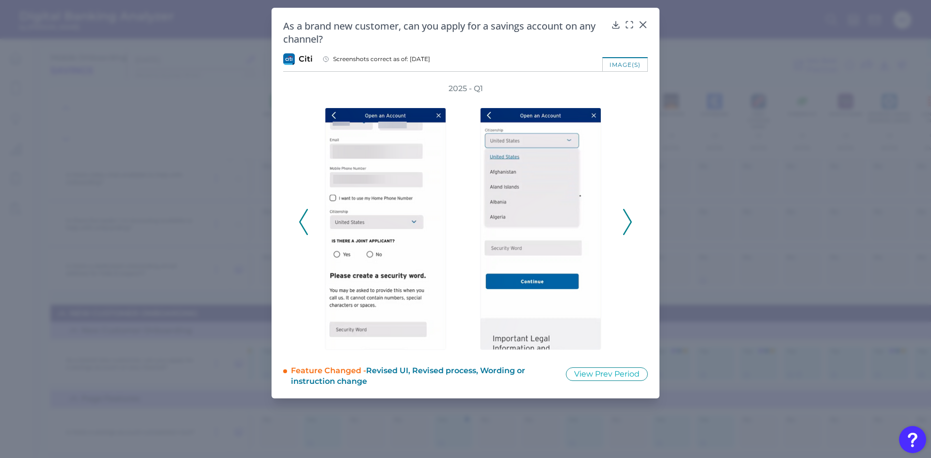
click at [629, 218] on polyline at bounding box center [627, 221] width 7 height 25
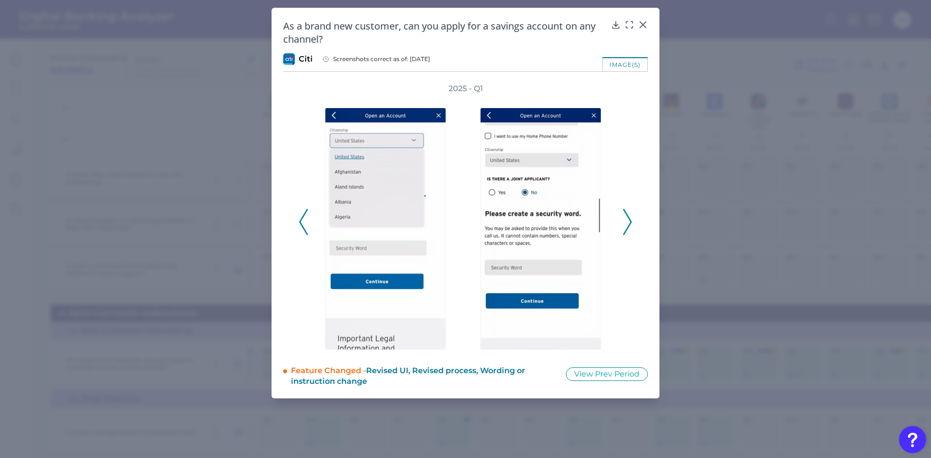
click at [629, 218] on polyline at bounding box center [627, 221] width 7 height 25
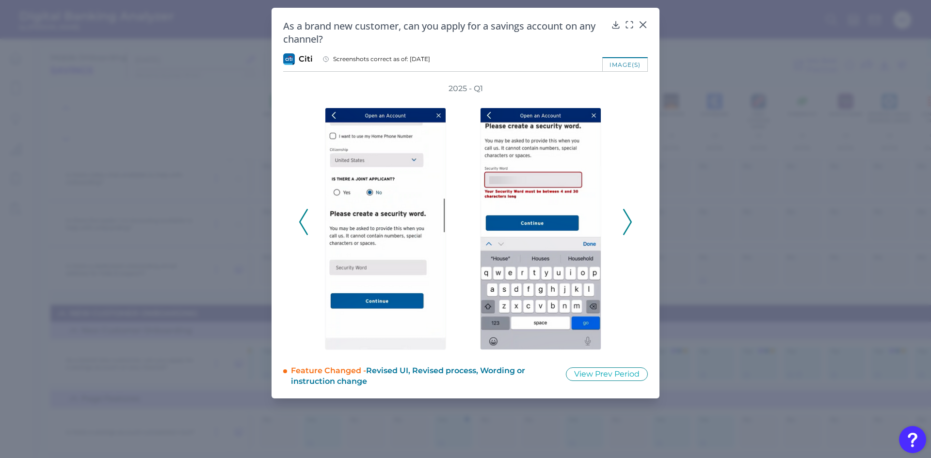
click at [629, 218] on polyline at bounding box center [627, 221] width 7 height 25
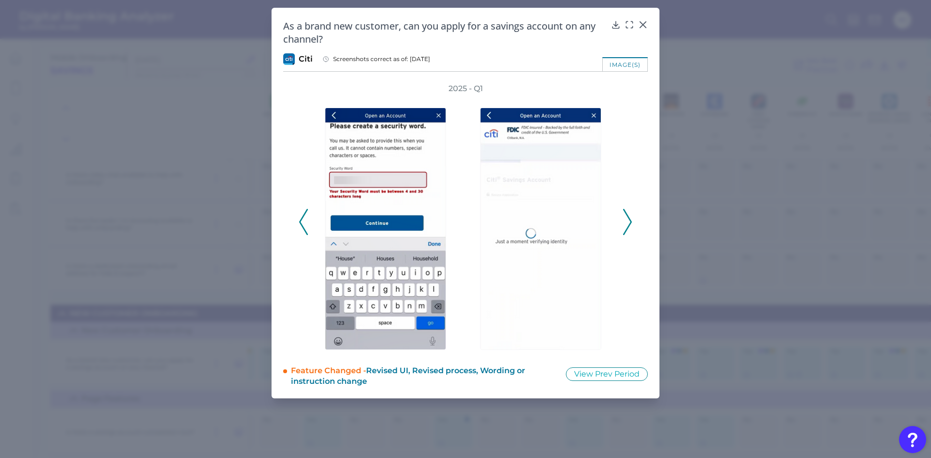
click at [629, 218] on polyline at bounding box center [627, 221] width 7 height 25
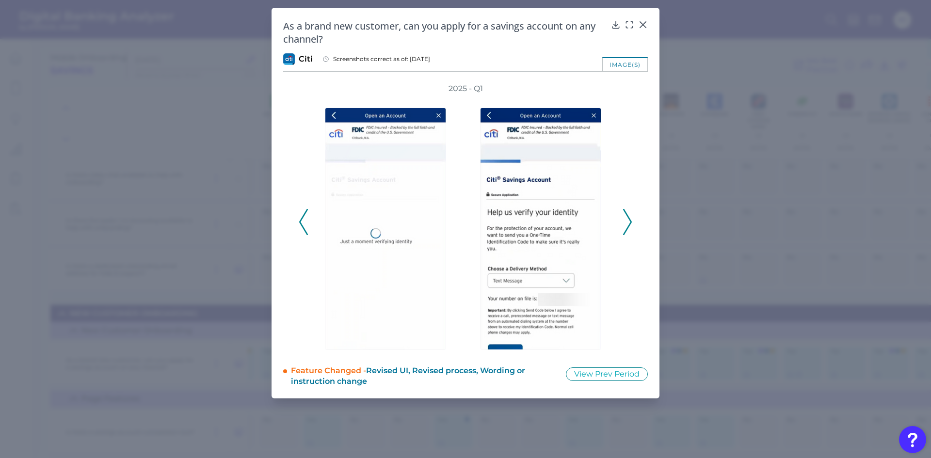
click at [629, 218] on polyline at bounding box center [627, 221] width 7 height 25
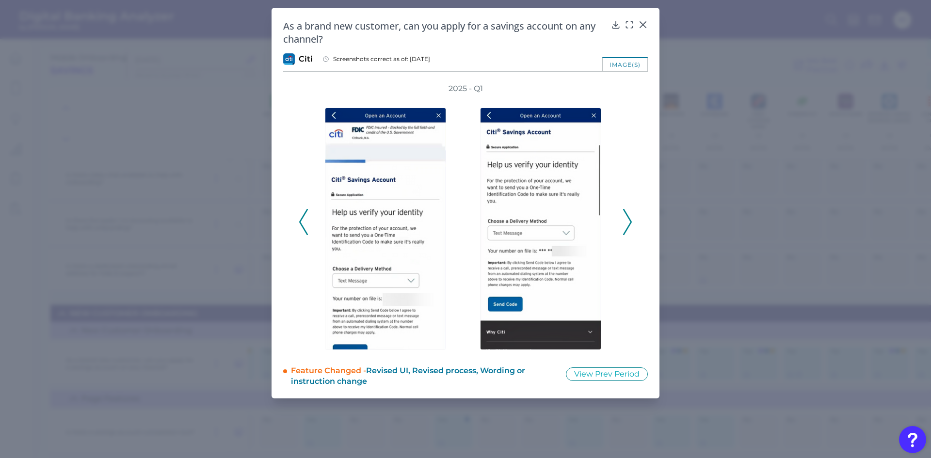
click at [629, 218] on polyline at bounding box center [627, 221] width 7 height 25
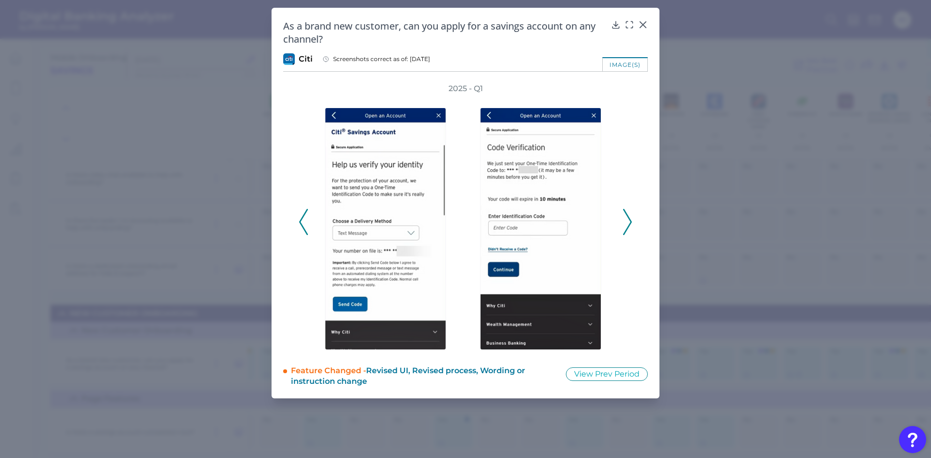
click at [629, 218] on polyline at bounding box center [627, 221] width 7 height 25
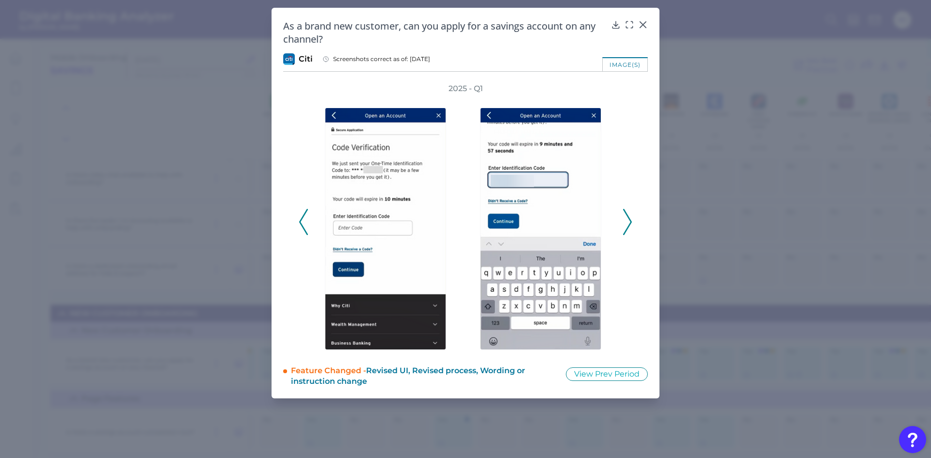
click at [629, 218] on polyline at bounding box center [627, 221] width 7 height 25
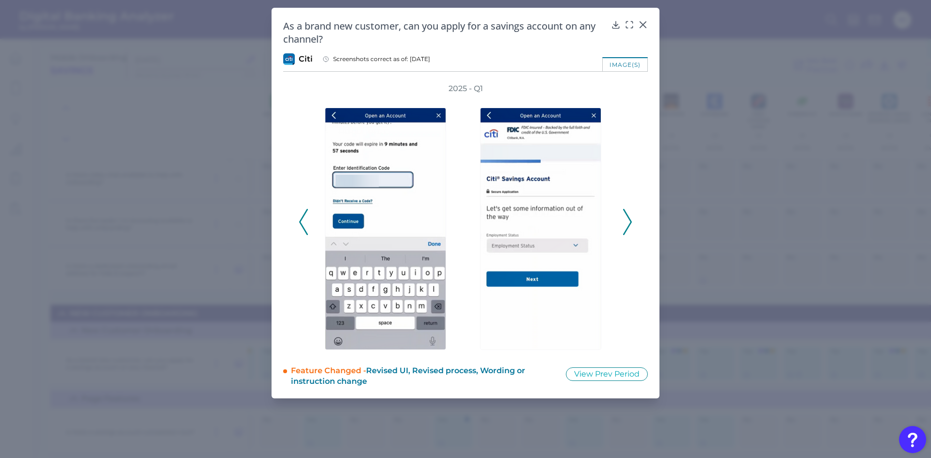
click at [629, 218] on polyline at bounding box center [627, 221] width 7 height 25
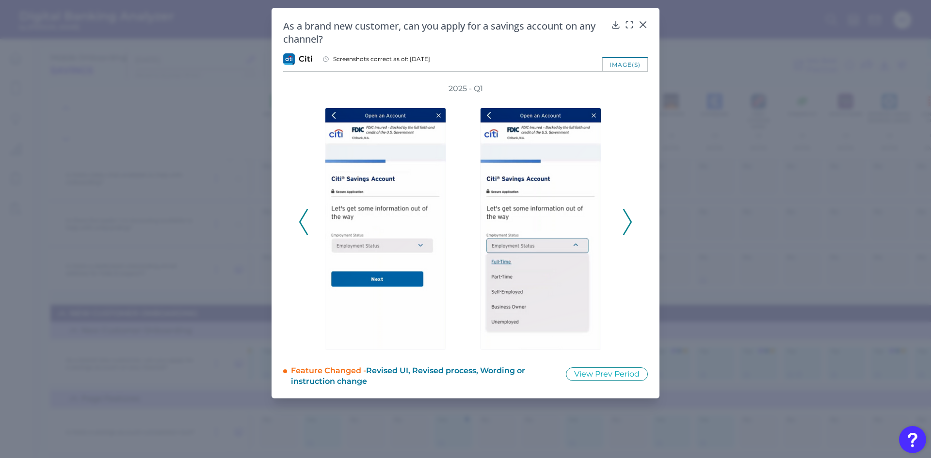
click at [629, 218] on polyline at bounding box center [627, 221] width 7 height 25
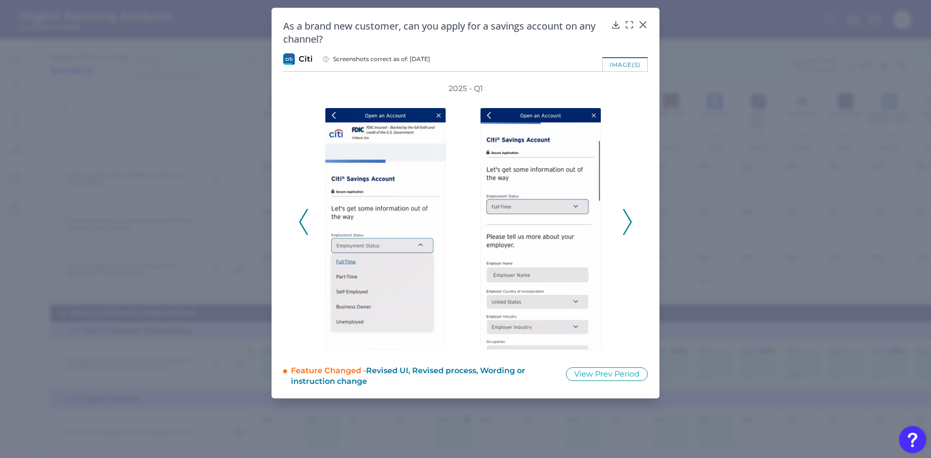
click at [629, 218] on polyline at bounding box center [627, 221] width 7 height 25
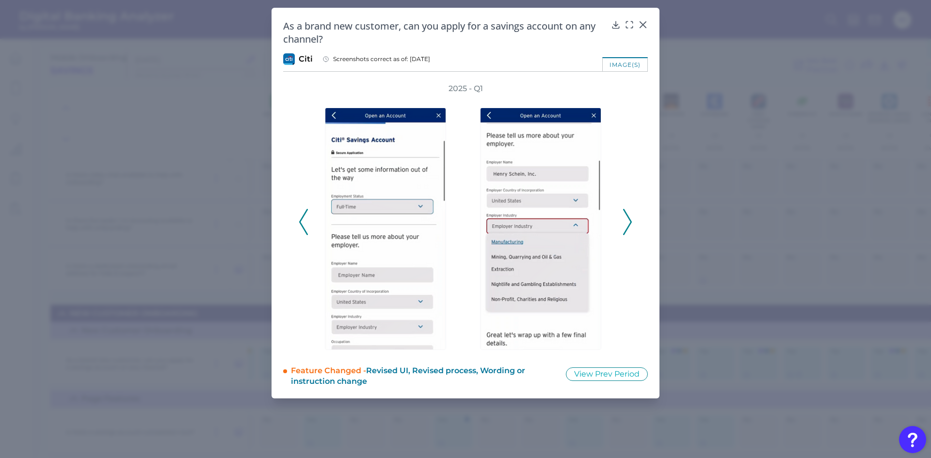
click at [629, 218] on polyline at bounding box center [627, 221] width 7 height 25
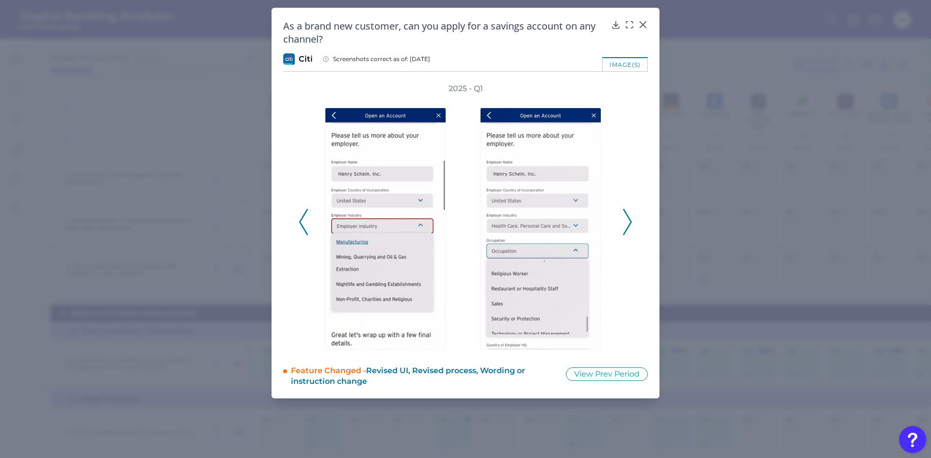
click at [301, 222] on icon at bounding box center [303, 222] width 9 height 26
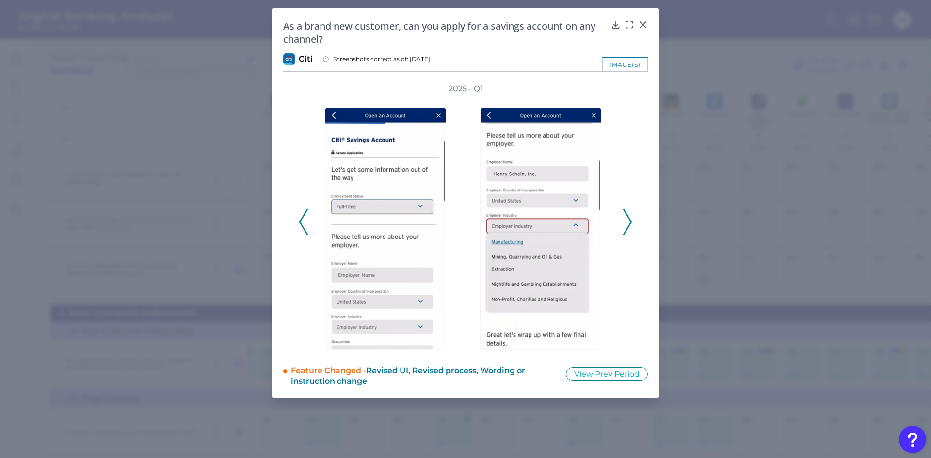
click at [628, 219] on icon at bounding box center [627, 222] width 9 height 26
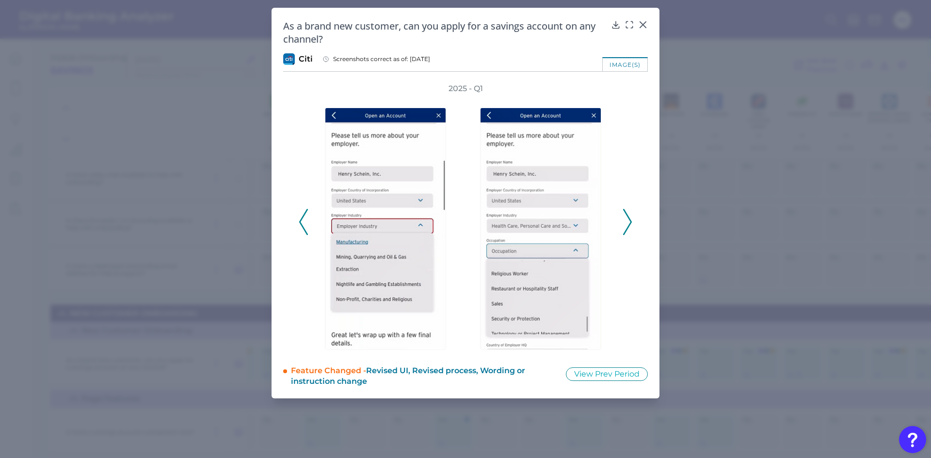
click at [628, 219] on icon at bounding box center [627, 222] width 9 height 26
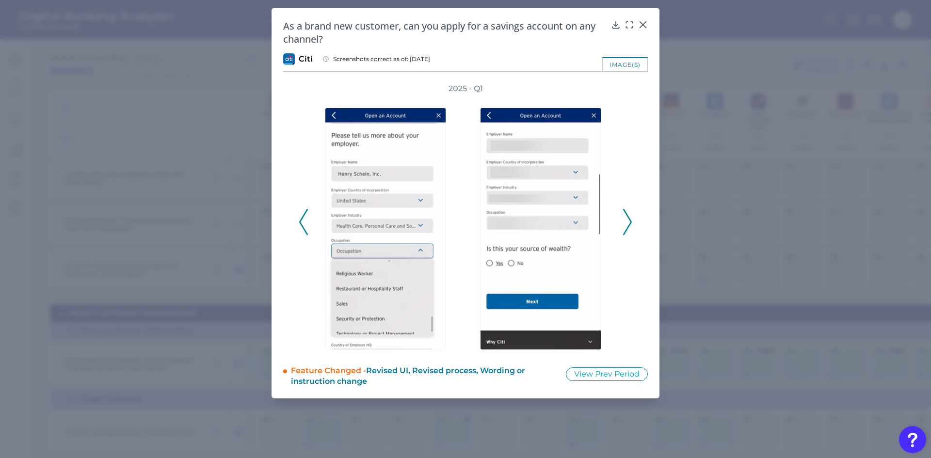
click at [304, 219] on icon at bounding box center [303, 222] width 9 height 26
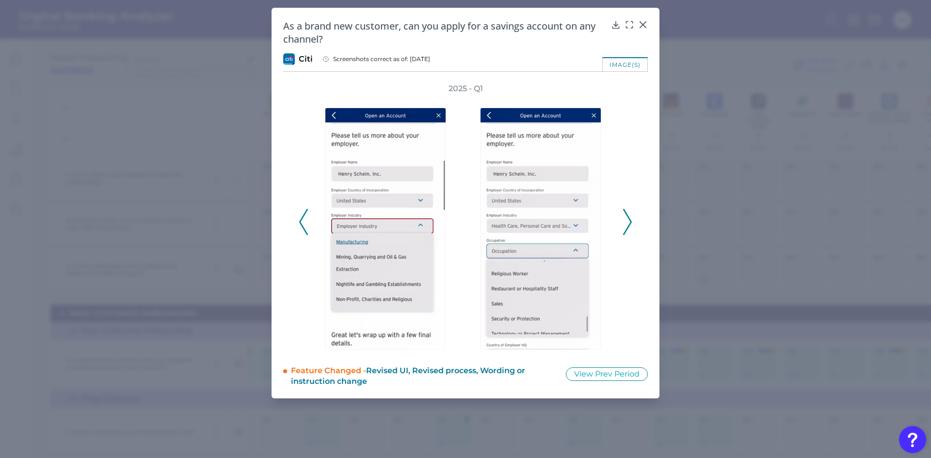
click at [629, 220] on icon at bounding box center [627, 222] width 9 height 26
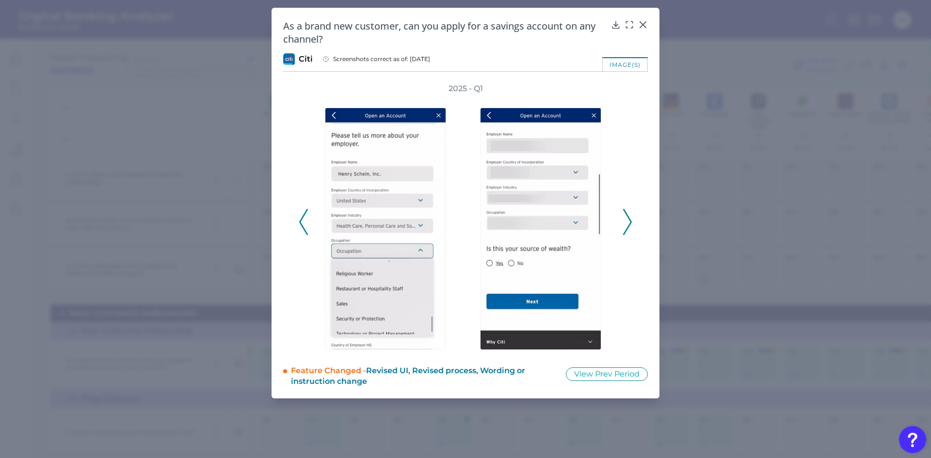
click at [629, 220] on icon at bounding box center [627, 222] width 9 height 26
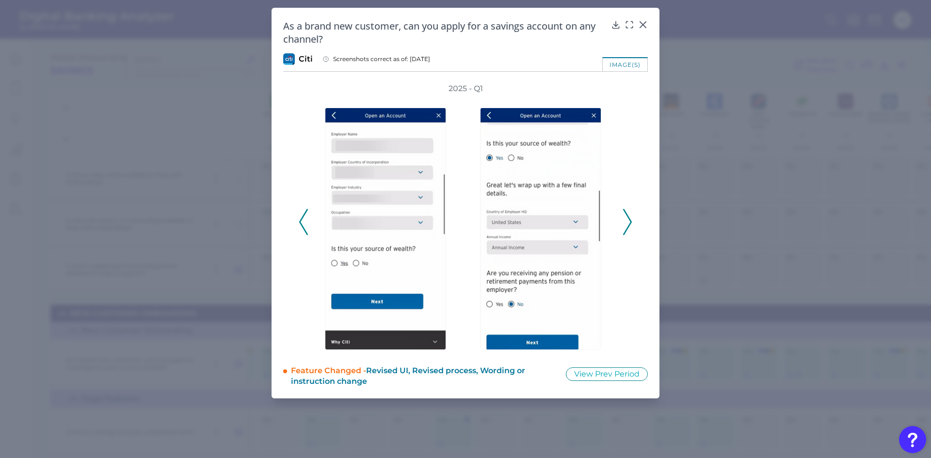
click at [629, 220] on icon at bounding box center [627, 222] width 9 height 26
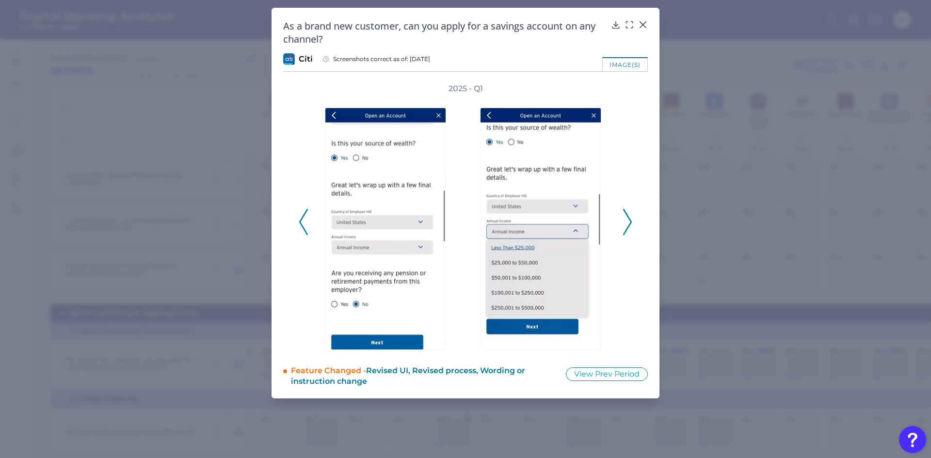
click at [629, 220] on icon at bounding box center [627, 222] width 9 height 26
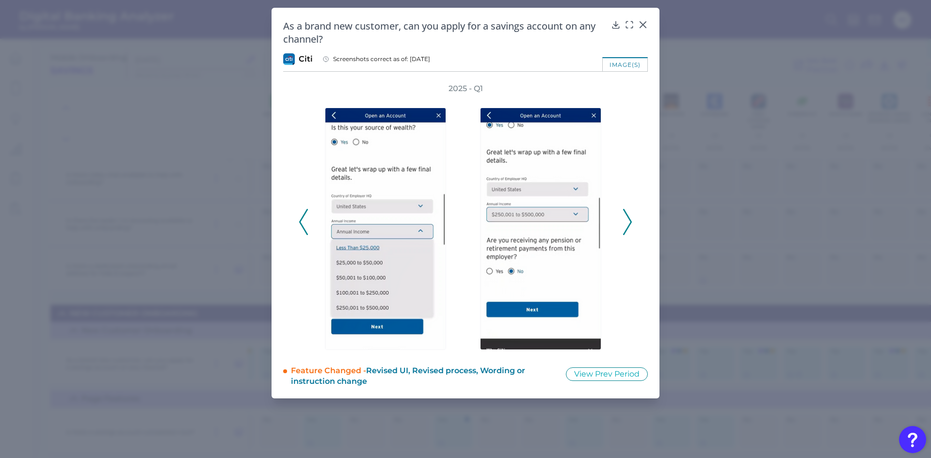
click at [629, 220] on icon at bounding box center [627, 222] width 9 height 26
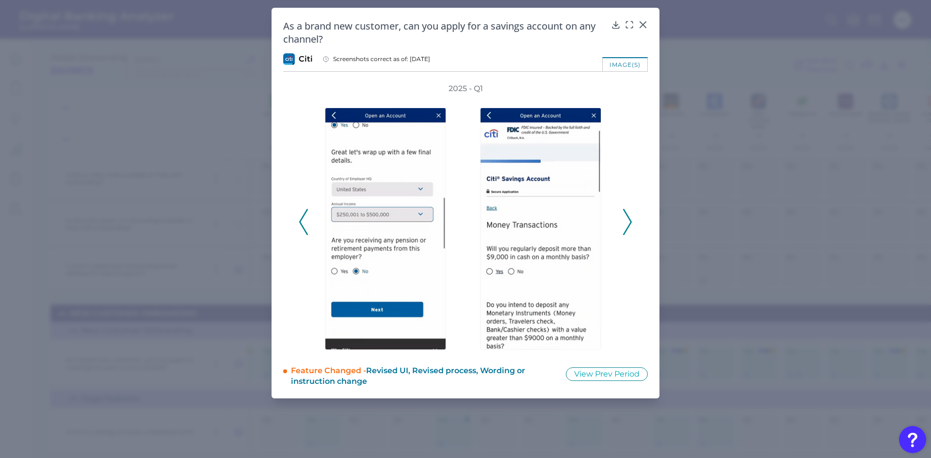
click at [629, 220] on icon at bounding box center [627, 222] width 9 height 26
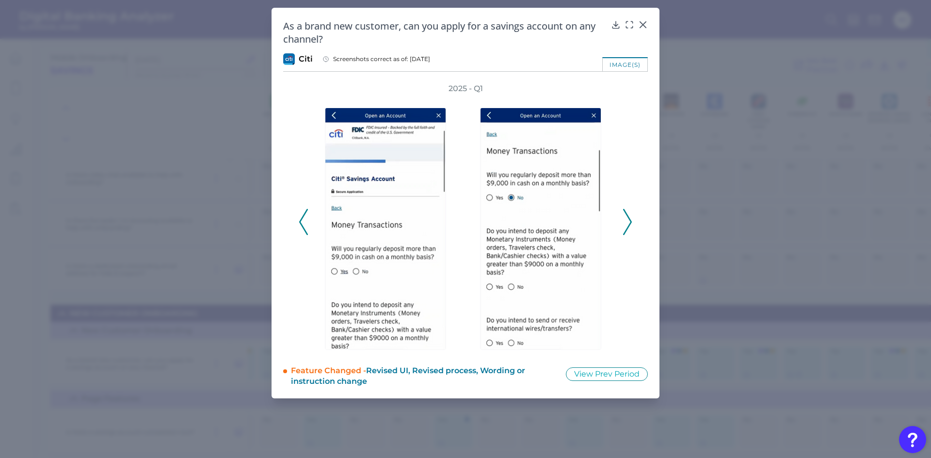
click at [629, 220] on icon at bounding box center [627, 222] width 9 height 26
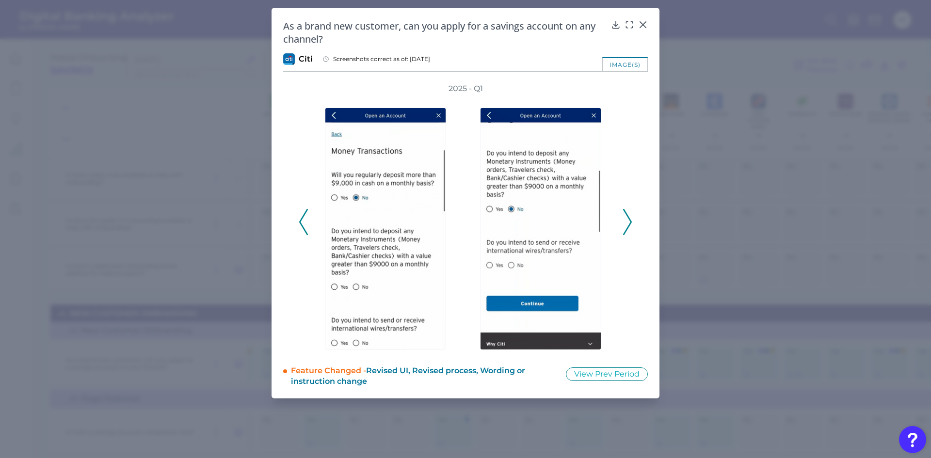
click at [303, 220] on icon at bounding box center [303, 222] width 9 height 26
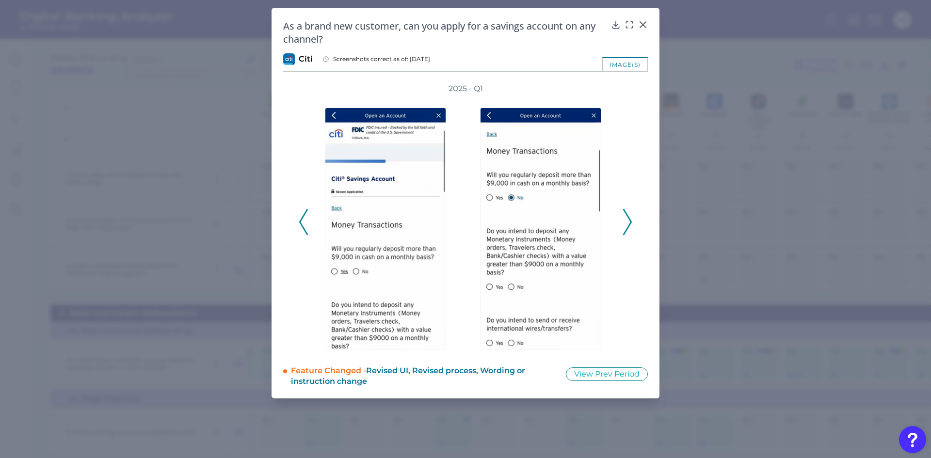
click at [310, 147] on div "2025 - Q1" at bounding box center [466, 216] width 334 height 267
click at [642, 25] on icon at bounding box center [643, 25] width 6 height 6
